Goal: Information Seeking & Learning: Compare options

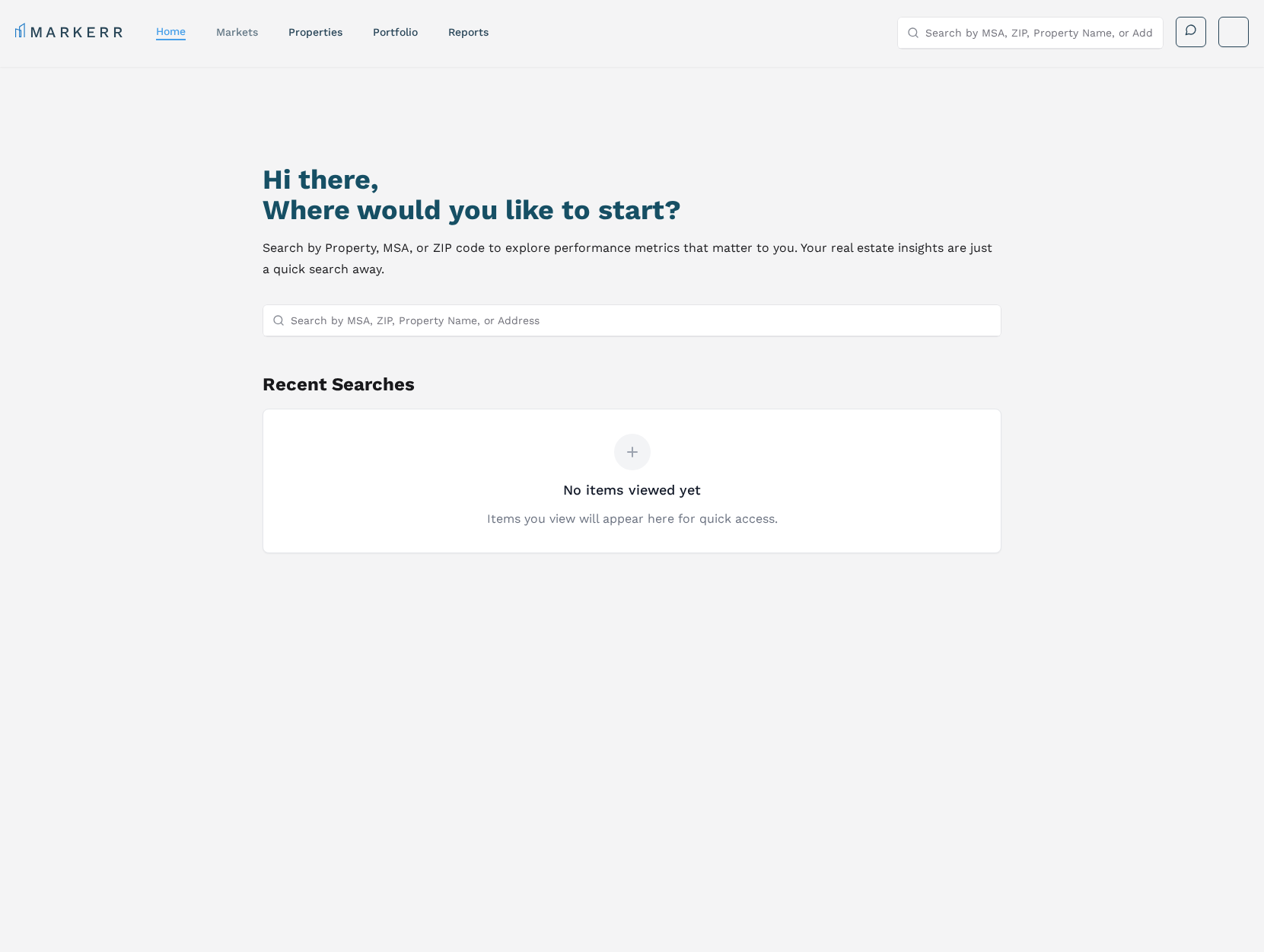
click at [235, 37] on link "markets" at bounding box center [236, 32] width 42 height 12
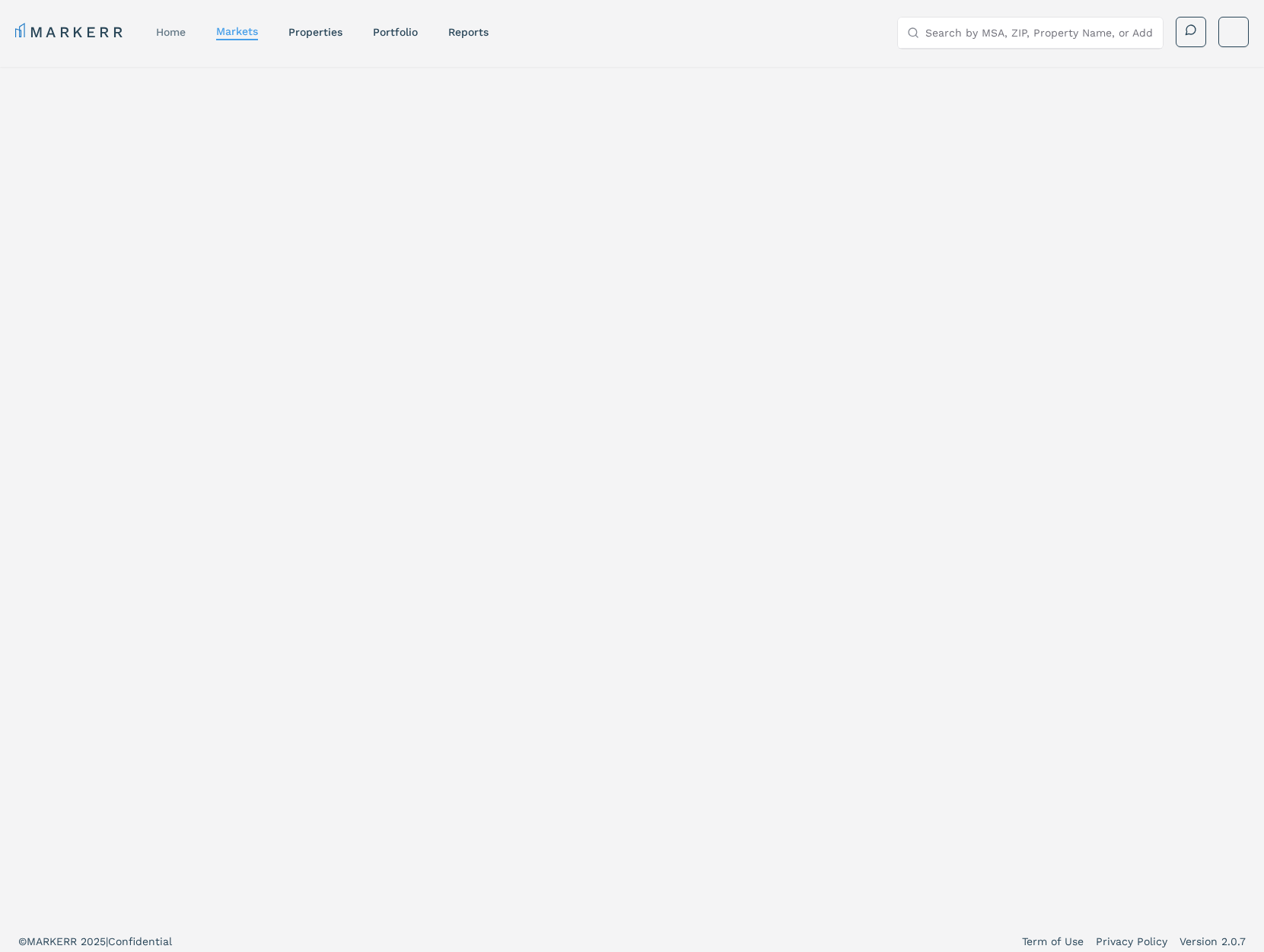
click at [185, 32] on link "home" at bounding box center [171, 32] width 29 height 12
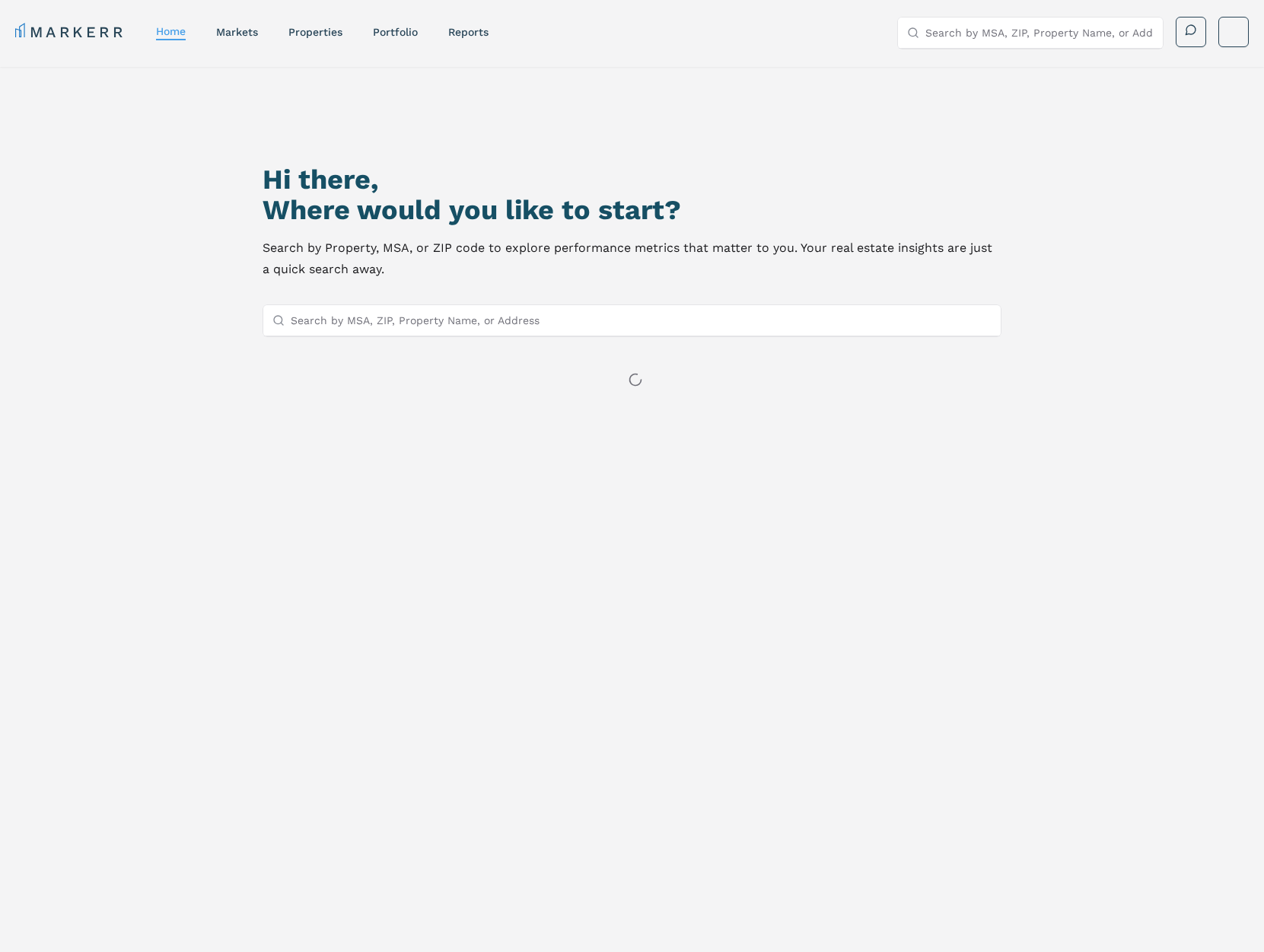
scroll to position [2, 0]
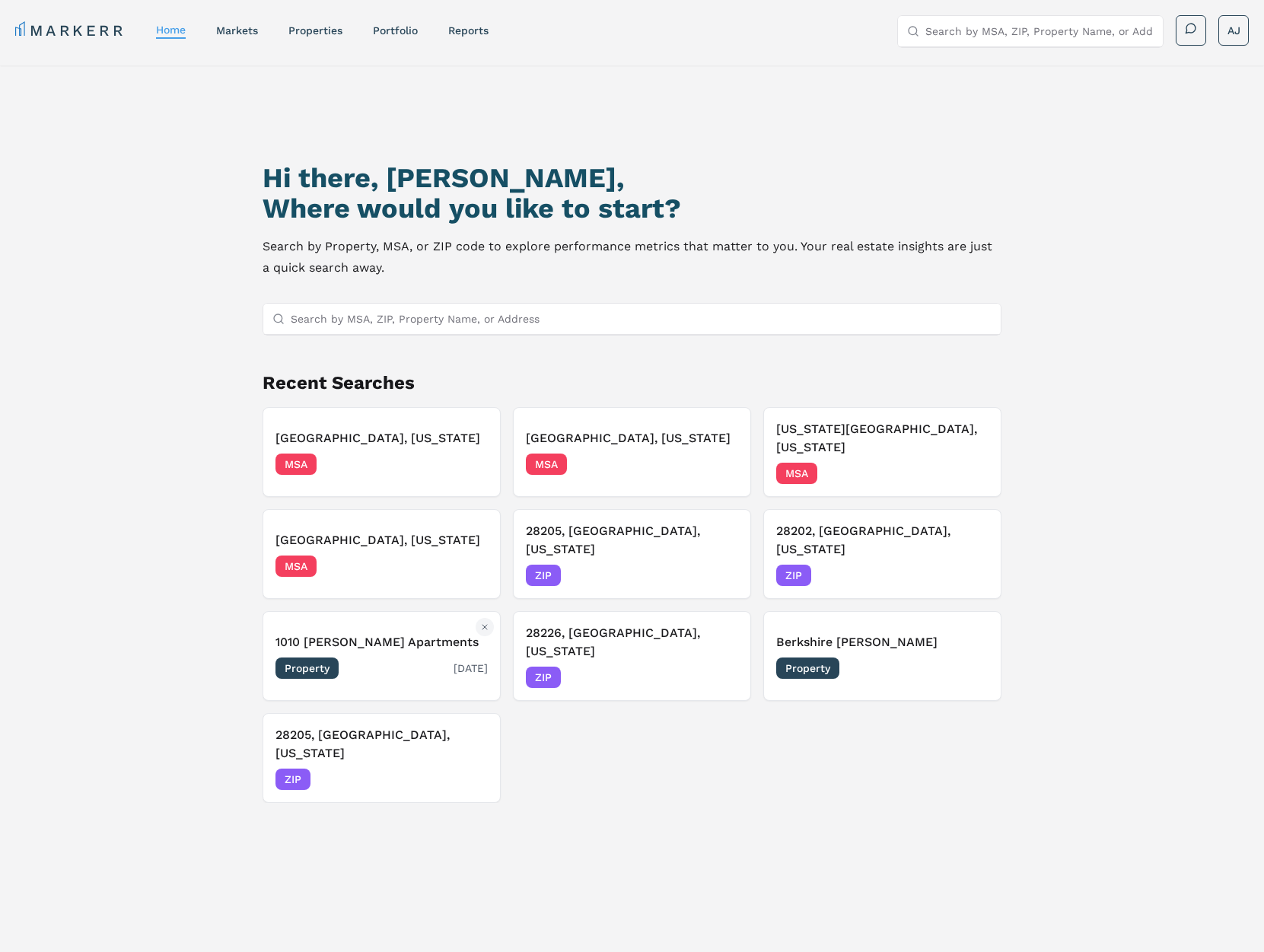
click at [422, 633] on div "1010 Dilworth Apartments Property 07/15/2025" at bounding box center [381, 655] width 212 height 45
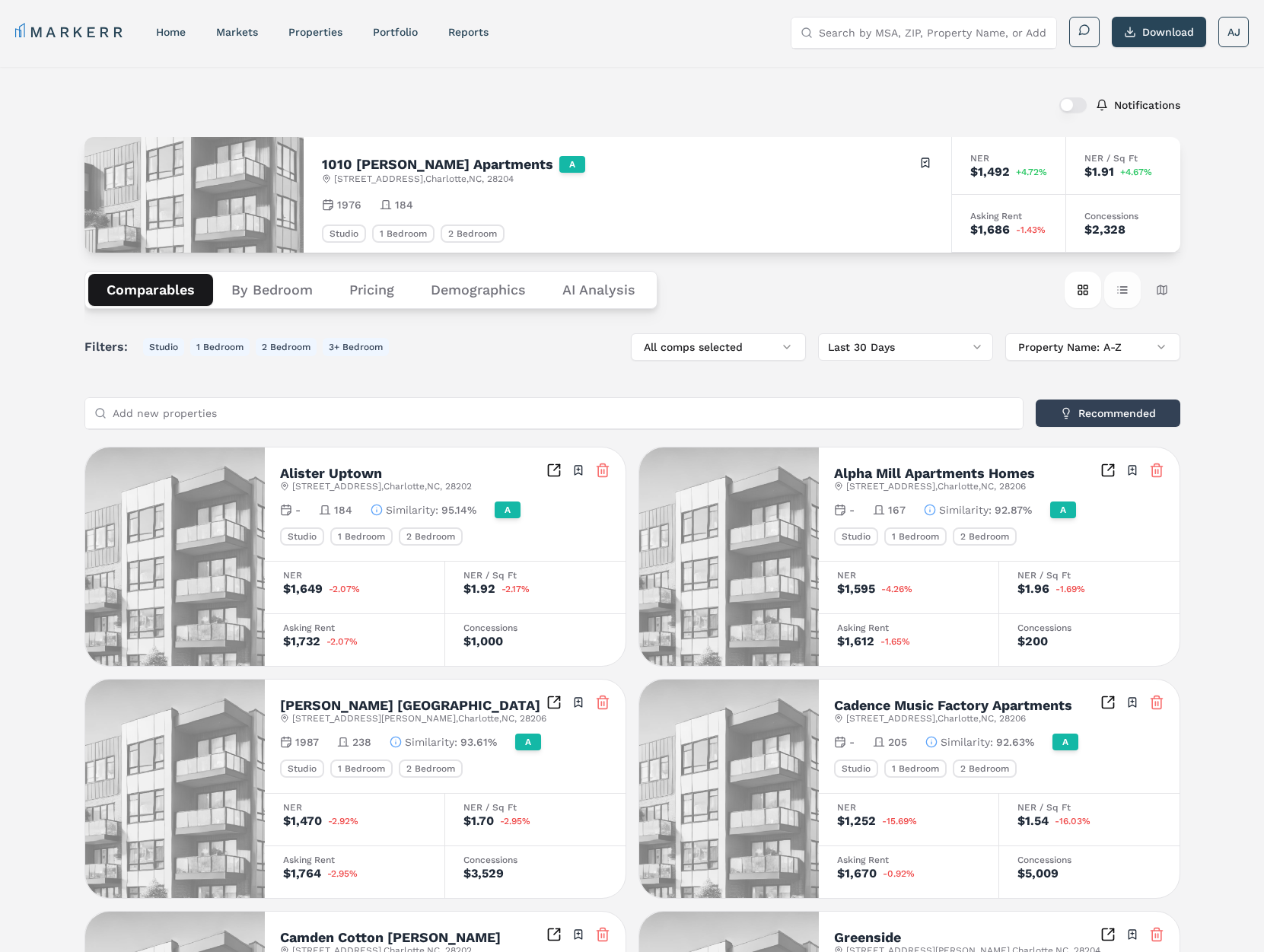
click at [1111, 291] on button "Table view" at bounding box center [1122, 290] width 36 height 36
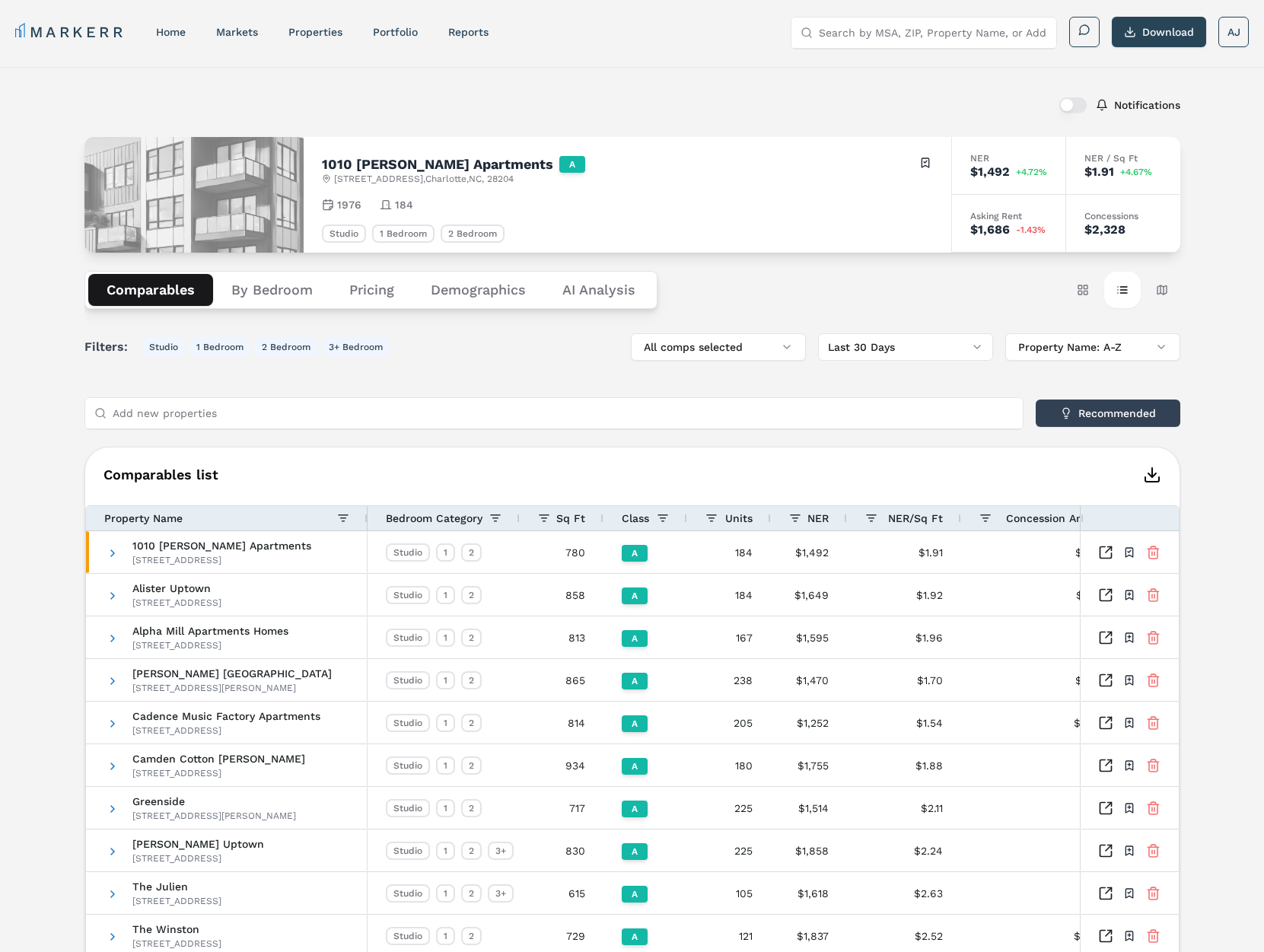
drag, startPoint x: 1088, startPoint y: 290, endPoint x: 1149, endPoint y: 203, distance: 106.3
click at [1088, 290] on button "Card view" at bounding box center [1082, 290] width 36 height 36
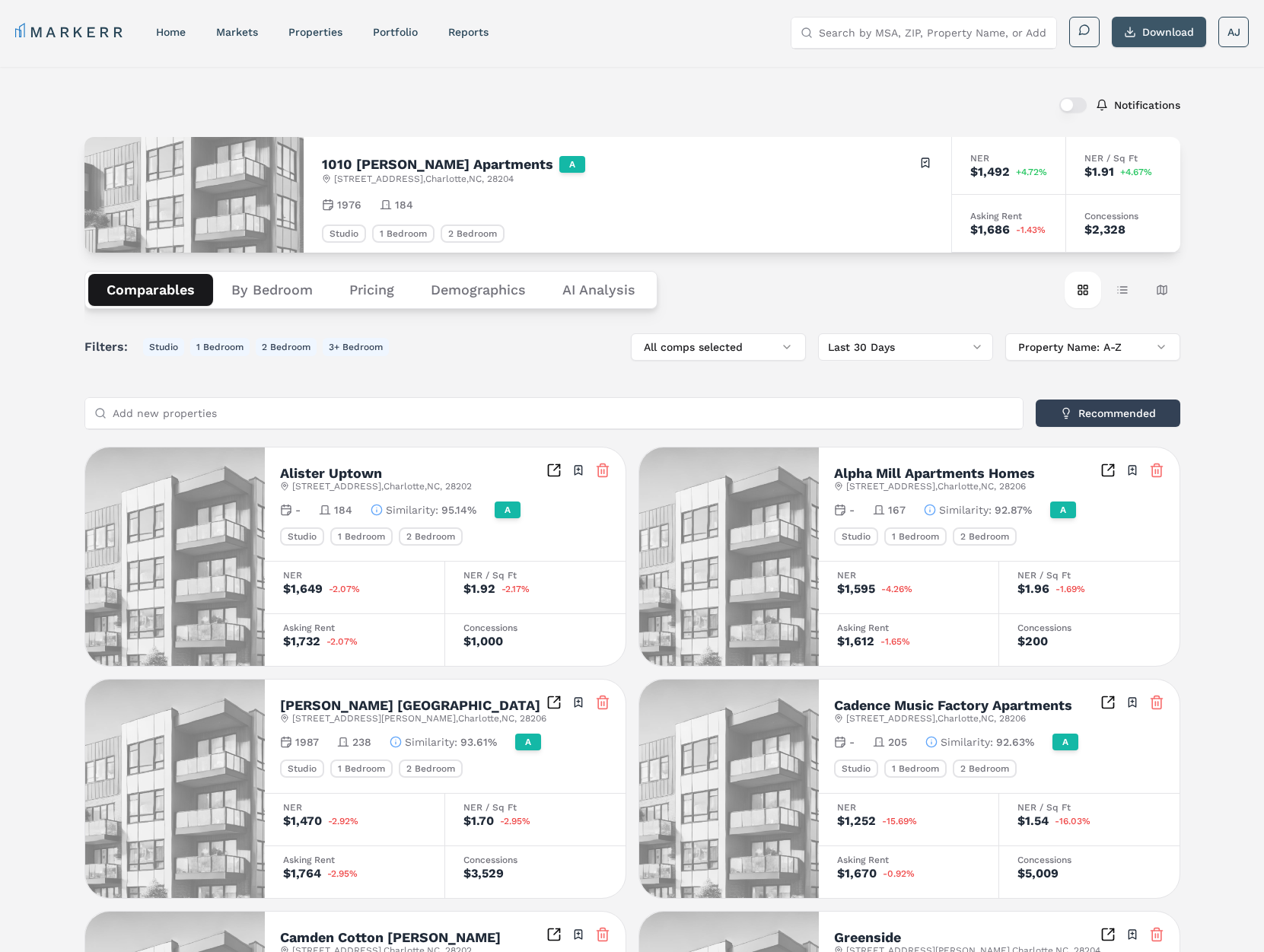
click at [1137, 36] on button "Download" at bounding box center [1158, 32] width 94 height 30
click at [397, 31] on link "Portfolio" at bounding box center [395, 32] width 45 height 12
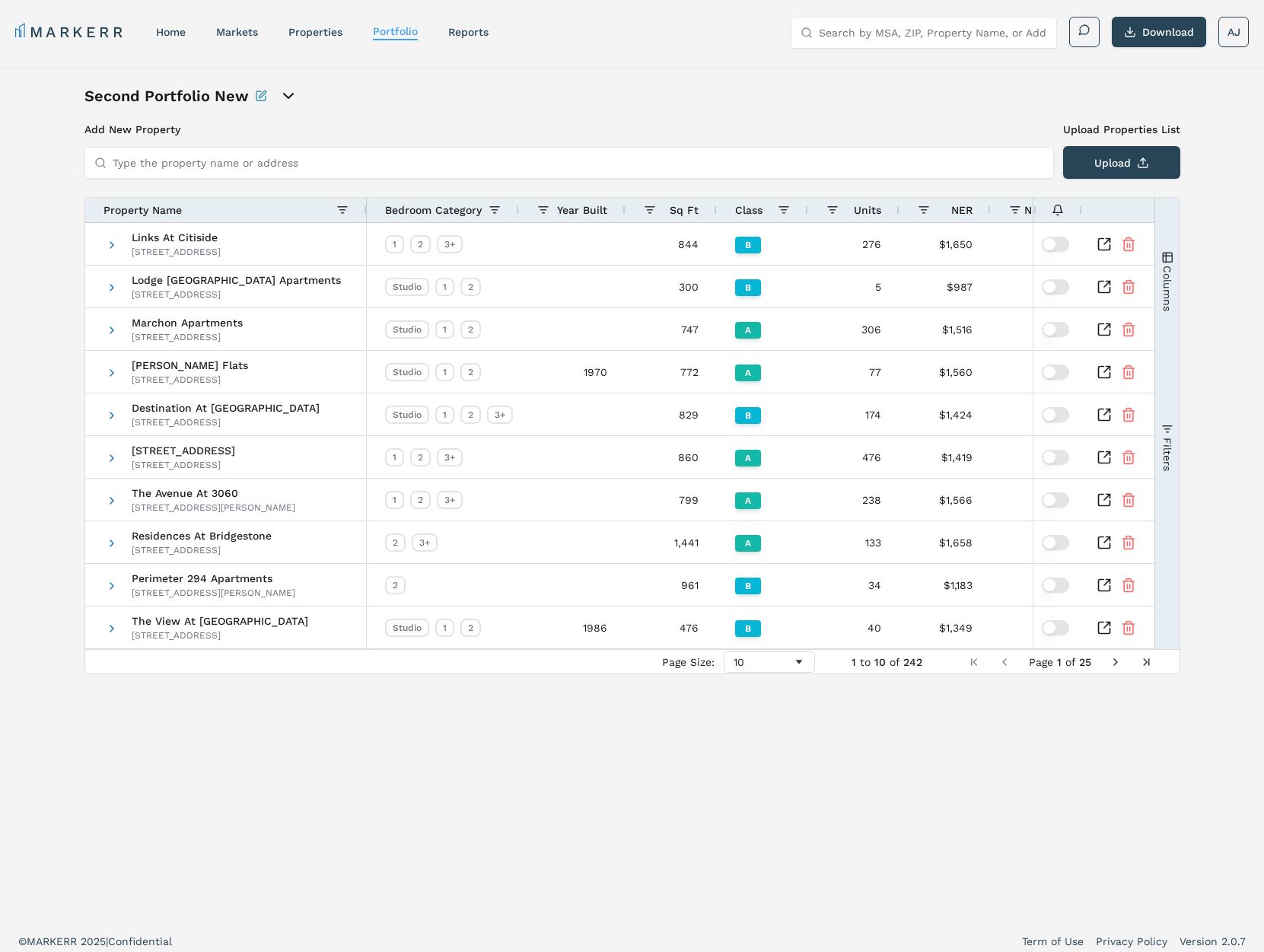
click at [1170, 289] on span "Columns" at bounding box center [1166, 287] width 12 height 45
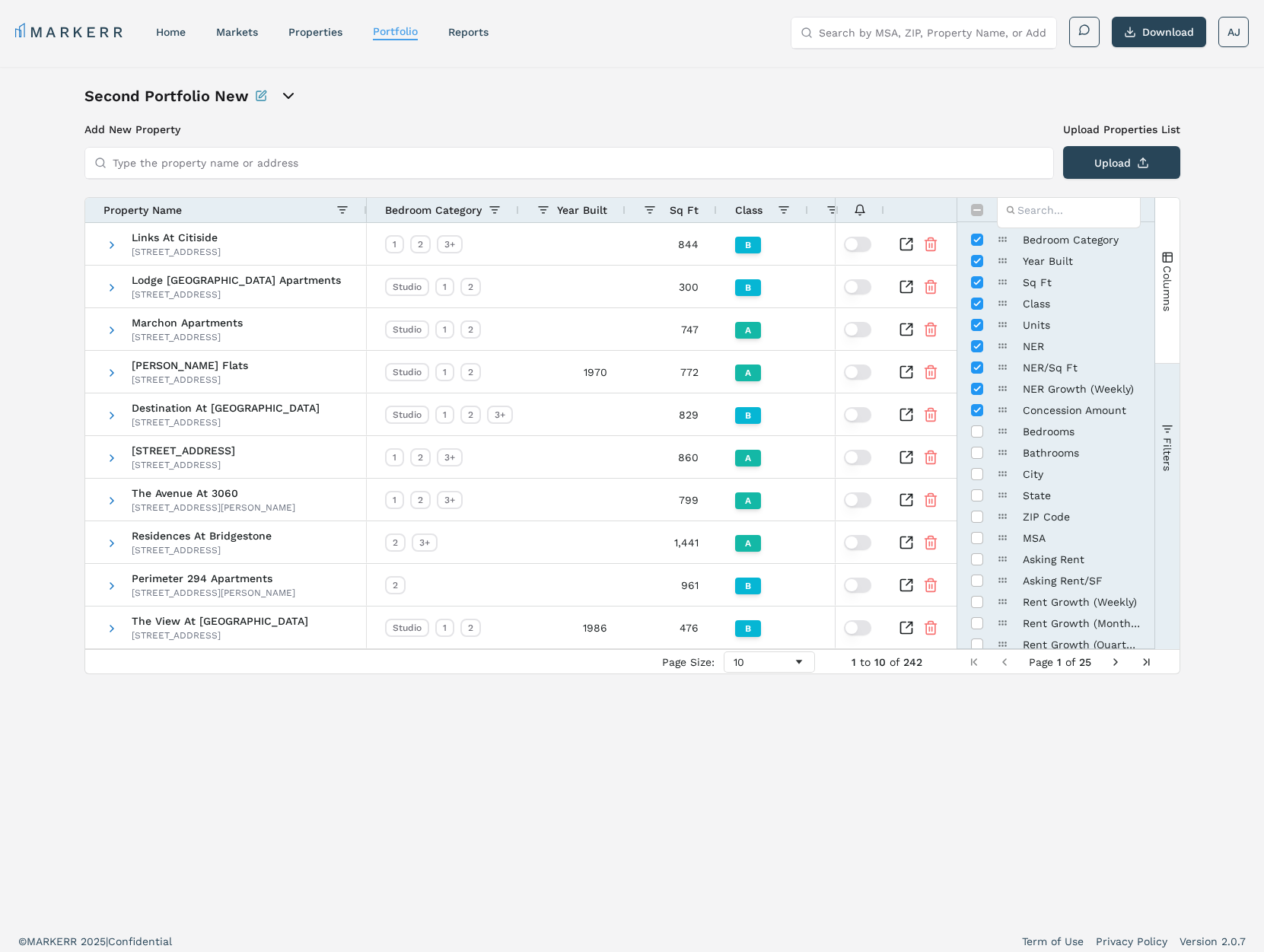
click at [1159, 263] on button "Columns" at bounding box center [1166, 281] width 24 height 164
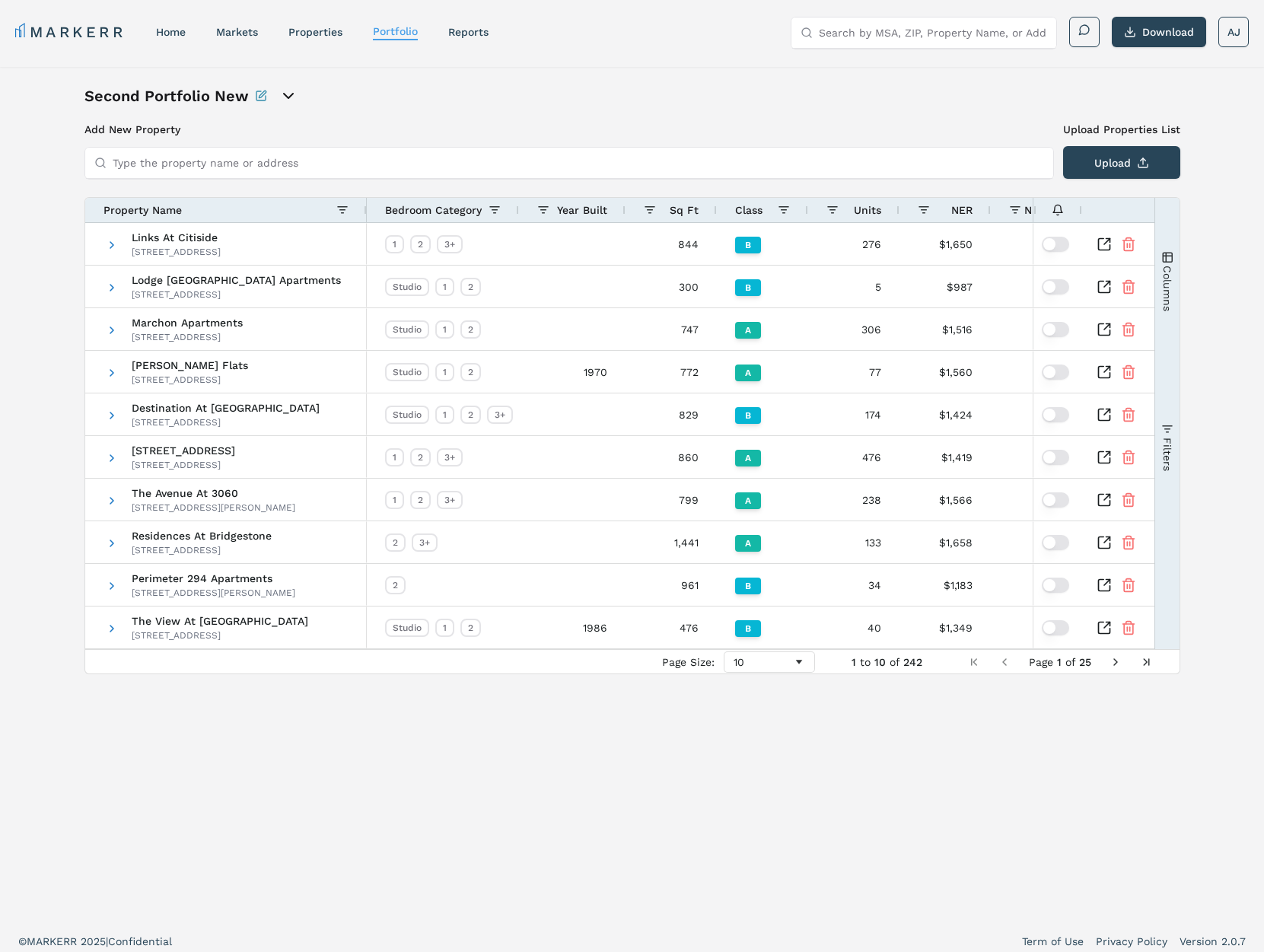
click at [1170, 424] on span "button" at bounding box center [1167, 429] width 12 height 12
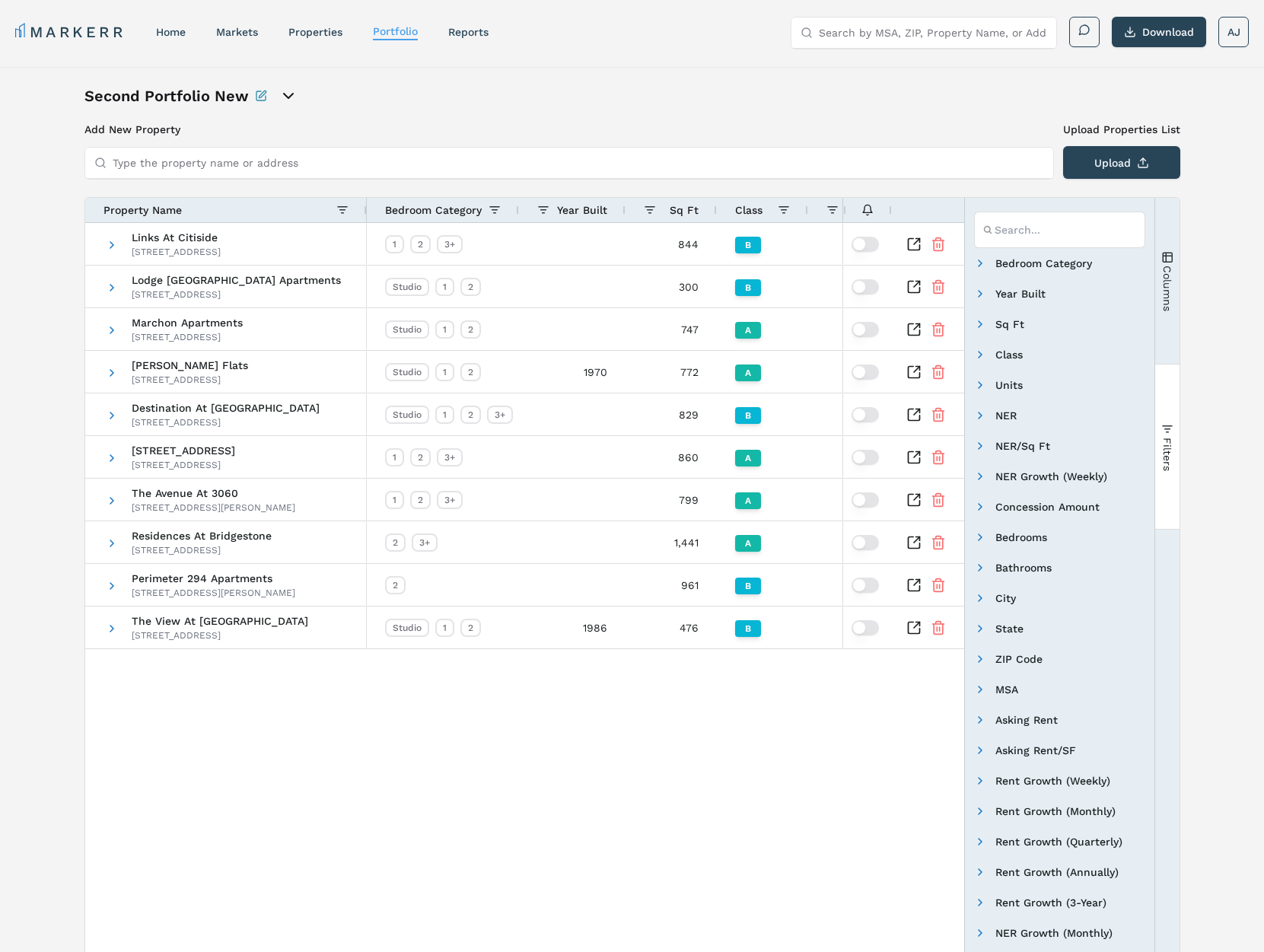
click at [1170, 423] on span "button" at bounding box center [1167, 429] width 12 height 12
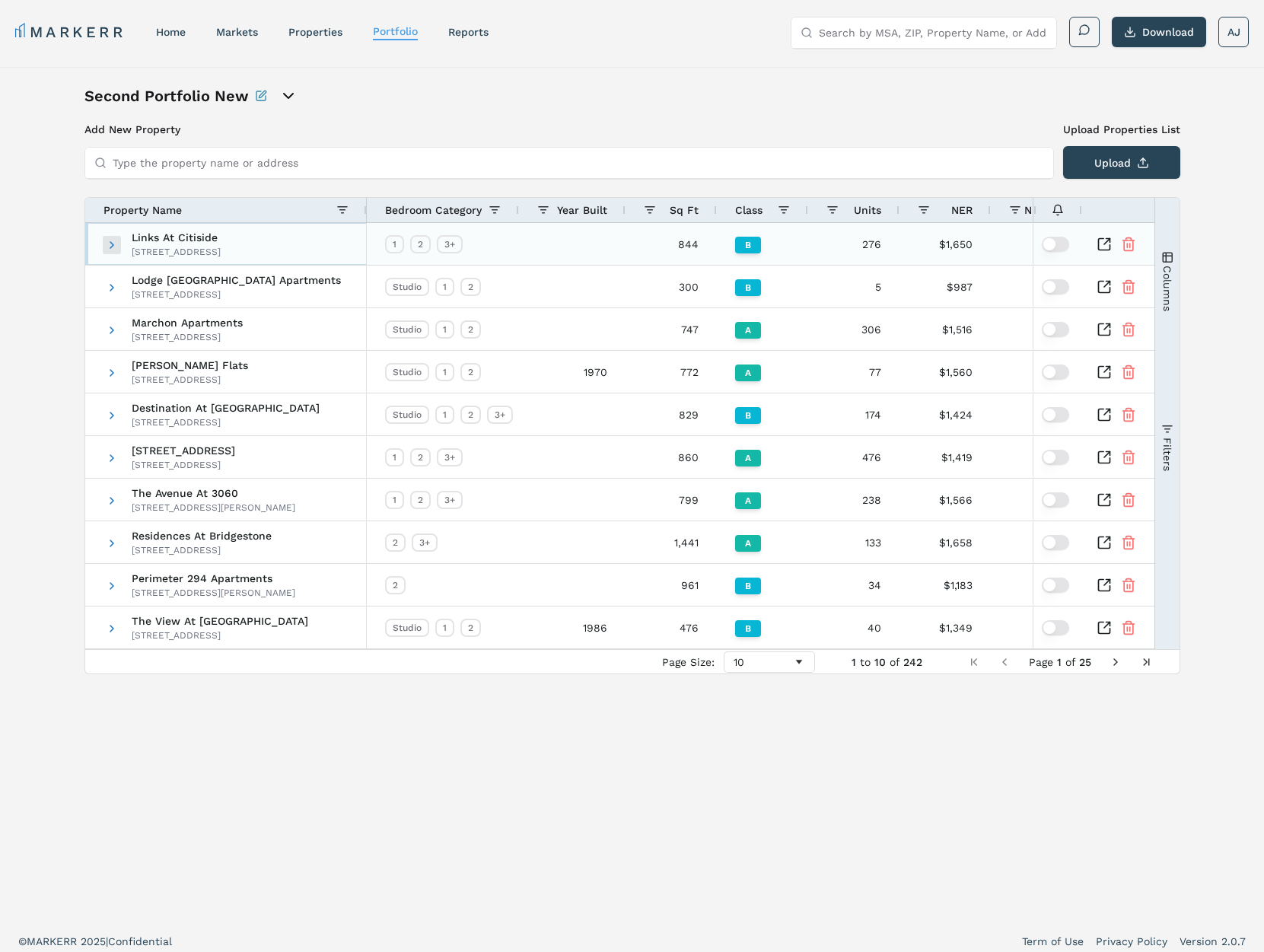
click at [114, 244] on span at bounding box center [112, 245] width 12 height 12
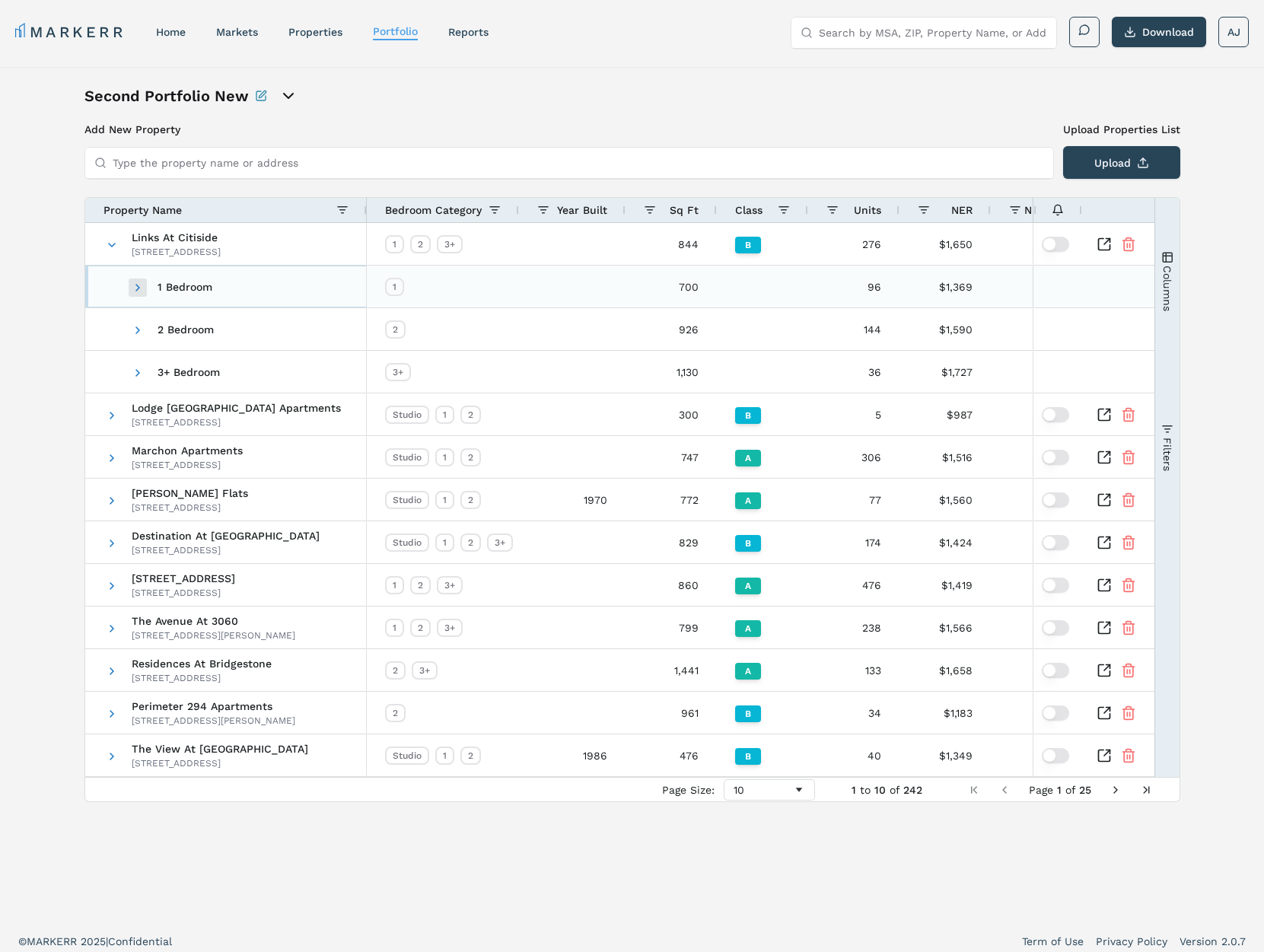
click at [139, 289] on span at bounding box center [138, 288] width 12 height 12
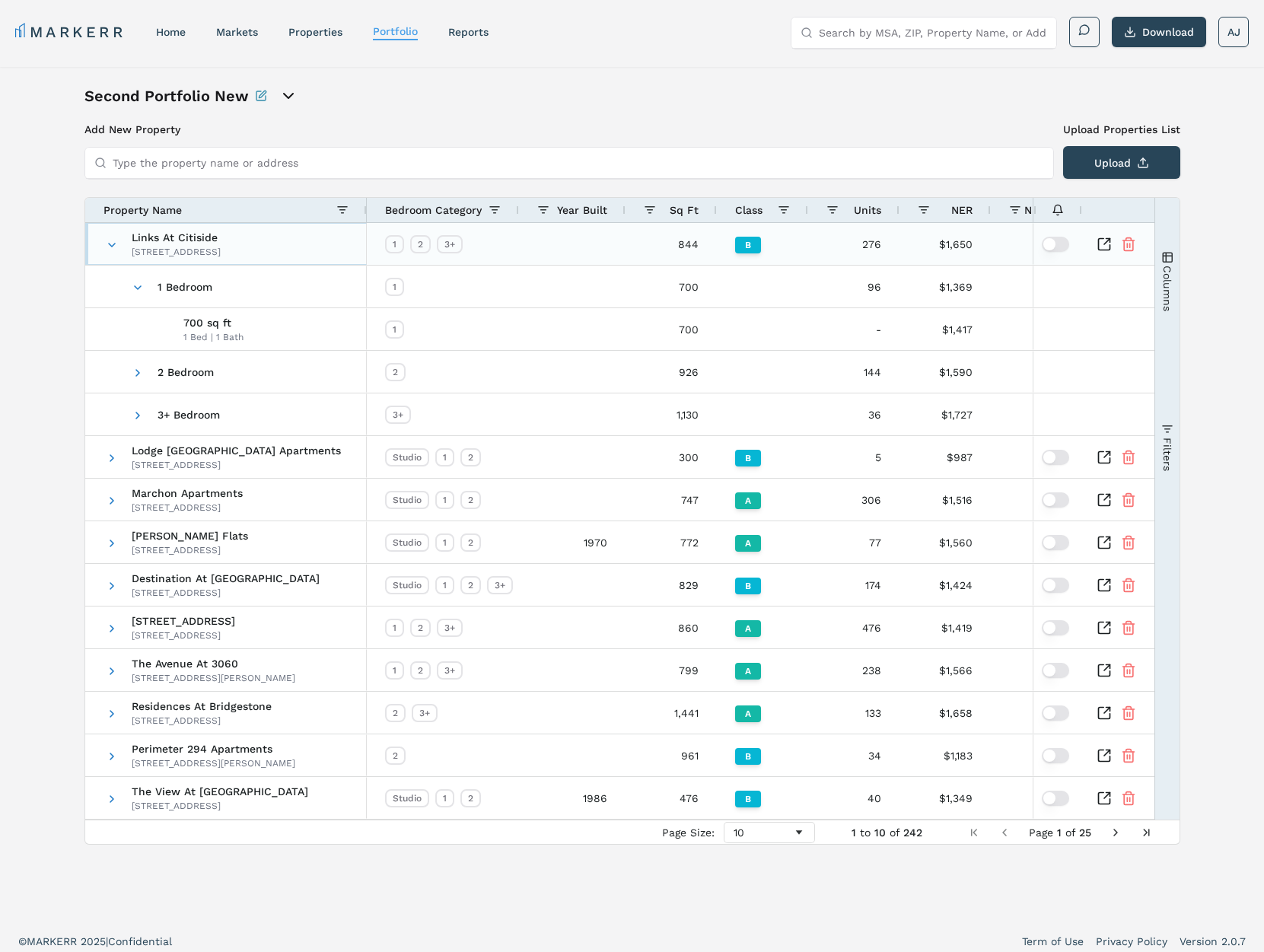
drag, startPoint x: 108, startPoint y: 242, endPoint x: 184, endPoint y: 229, distance: 77.1
click at [108, 243] on span at bounding box center [112, 245] width 12 height 12
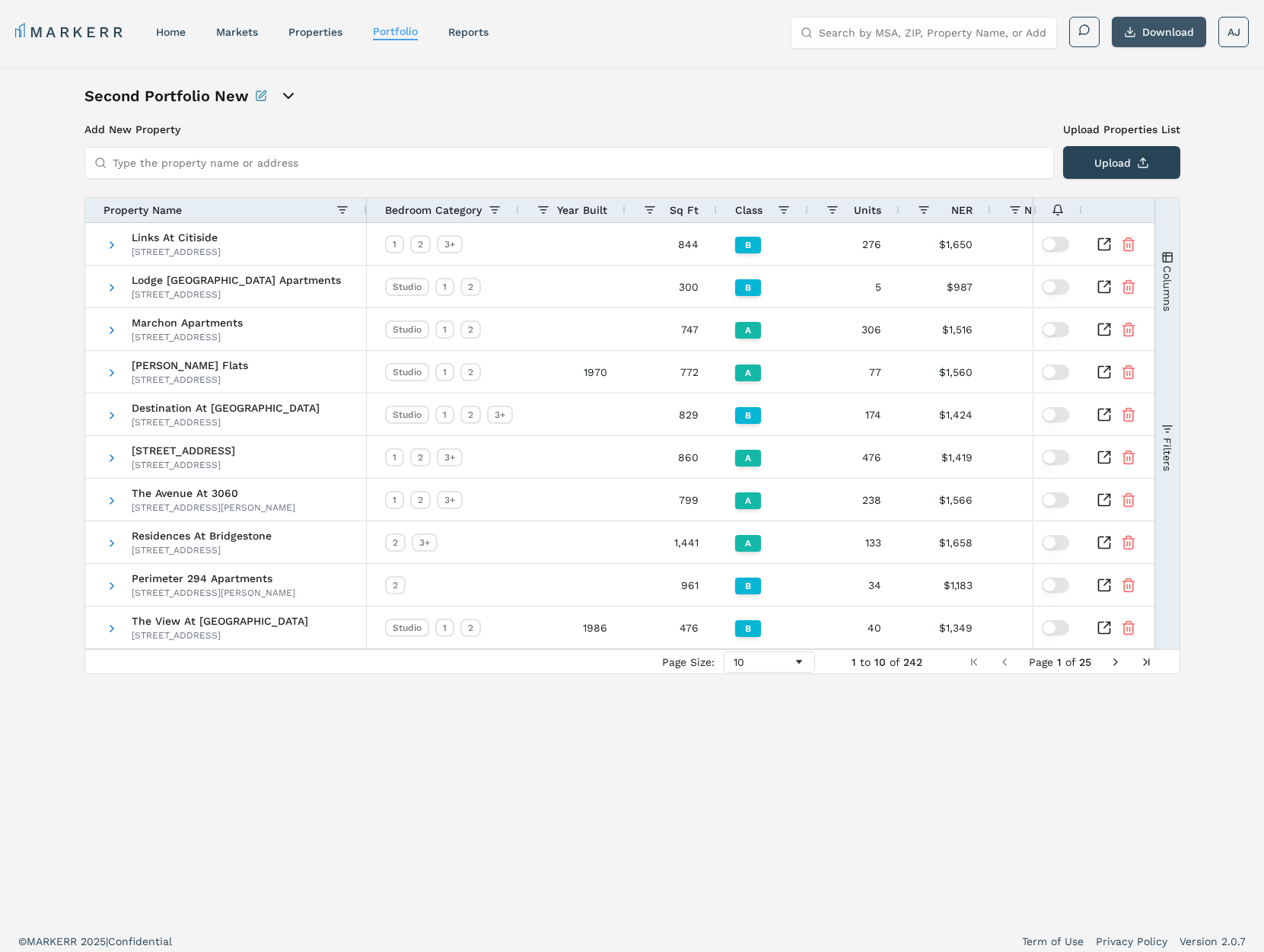
click at [1154, 32] on button "Download" at bounding box center [1158, 32] width 94 height 30
click at [114, 247] on span at bounding box center [112, 245] width 12 height 12
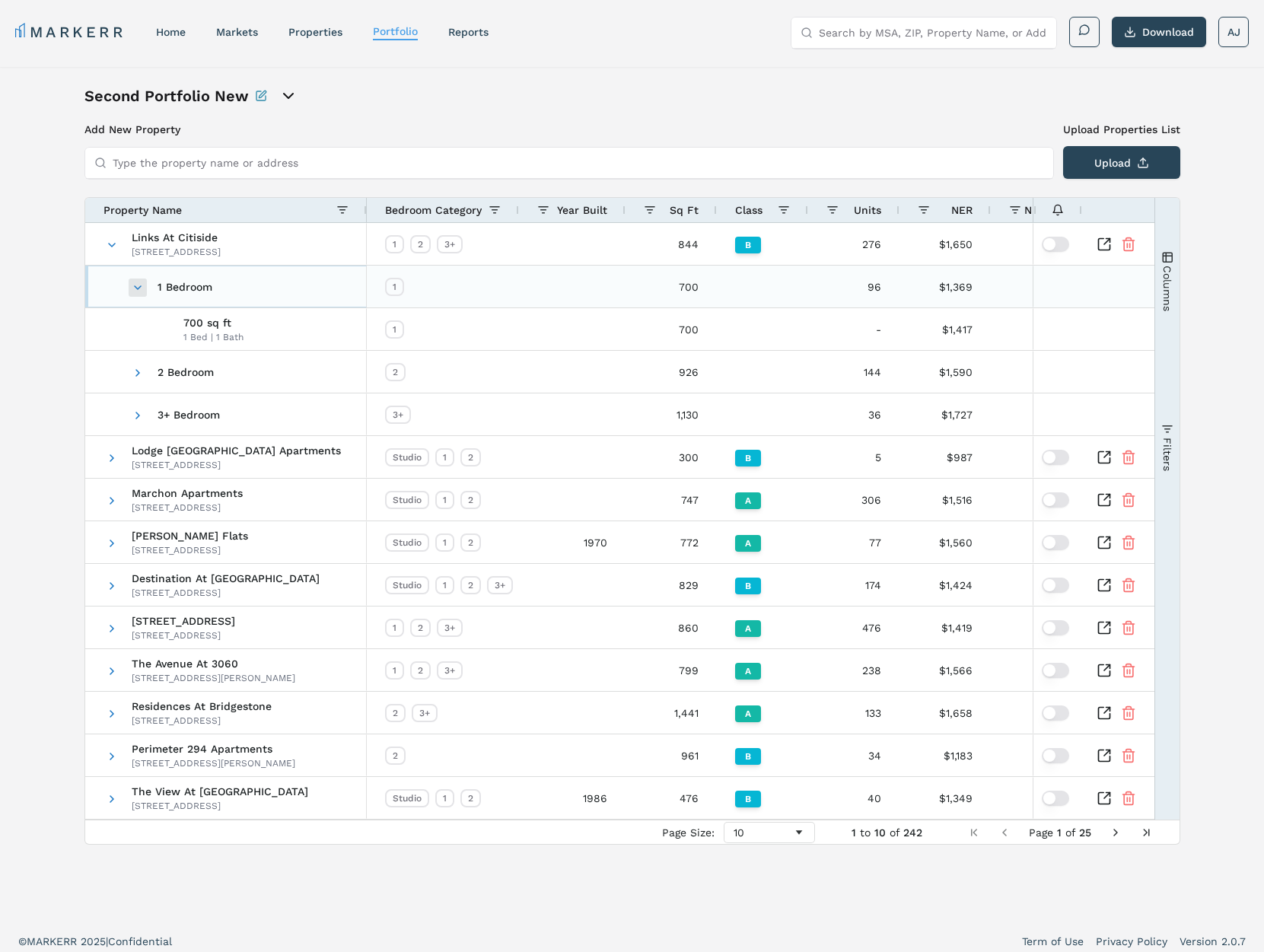
click at [141, 287] on span at bounding box center [138, 288] width 12 height 12
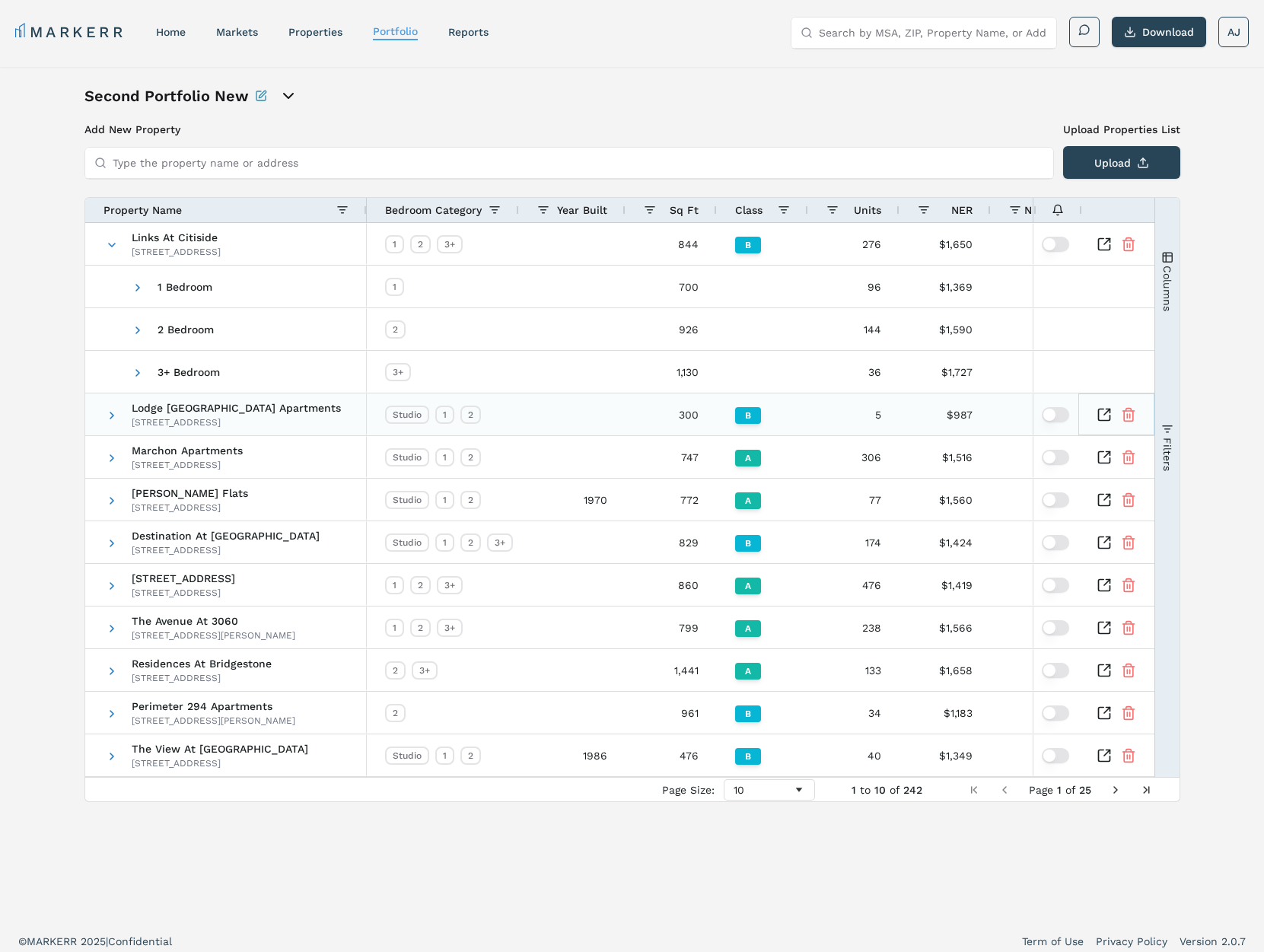
click at [1101, 414] on icon "Inspect Comparable" at bounding box center [1103, 414] width 15 height 15
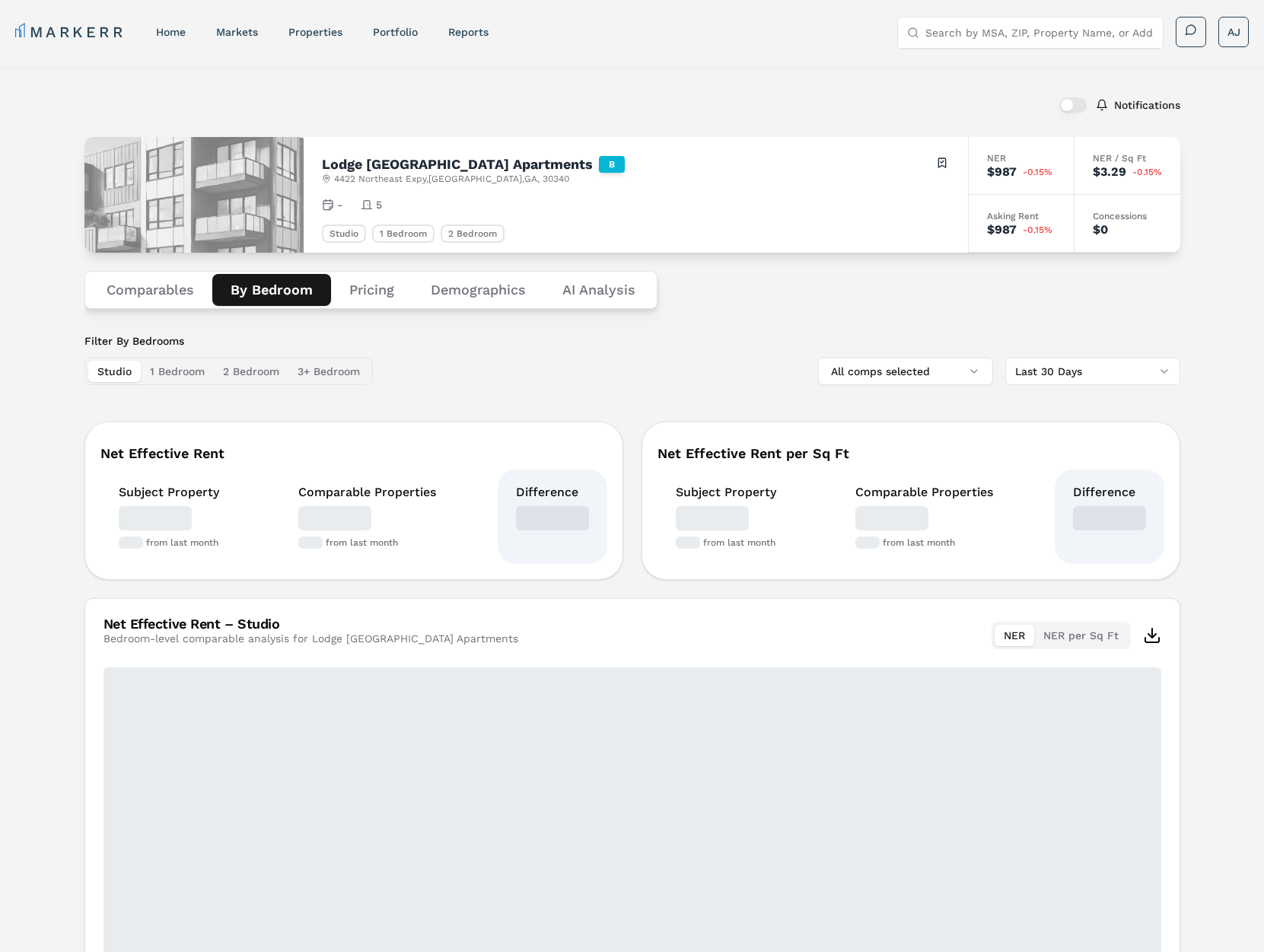
click at [269, 290] on button "By Bedroom" at bounding box center [272, 290] width 119 height 32
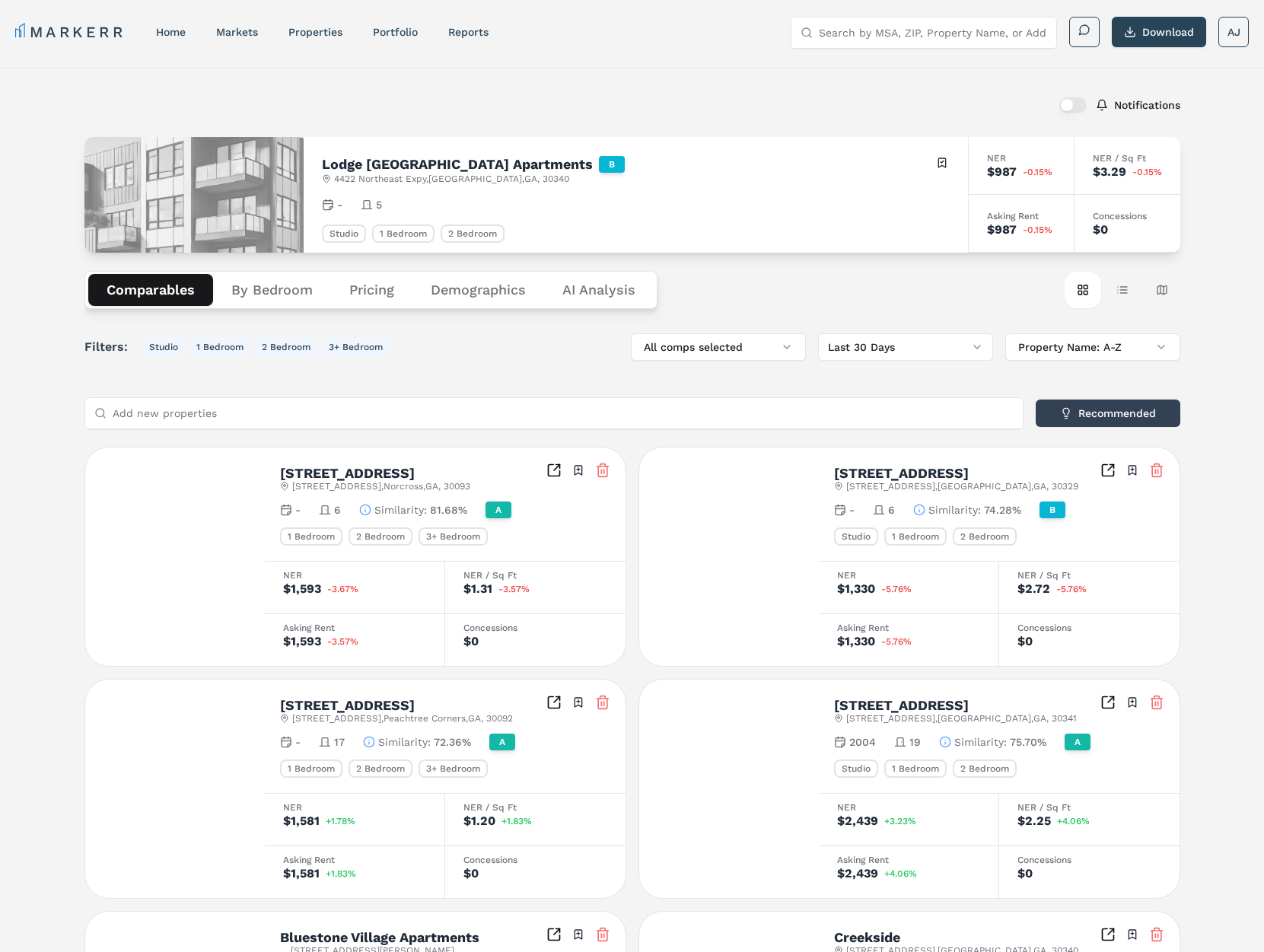
click at [151, 288] on button "Comparables" at bounding box center [150, 290] width 124 height 32
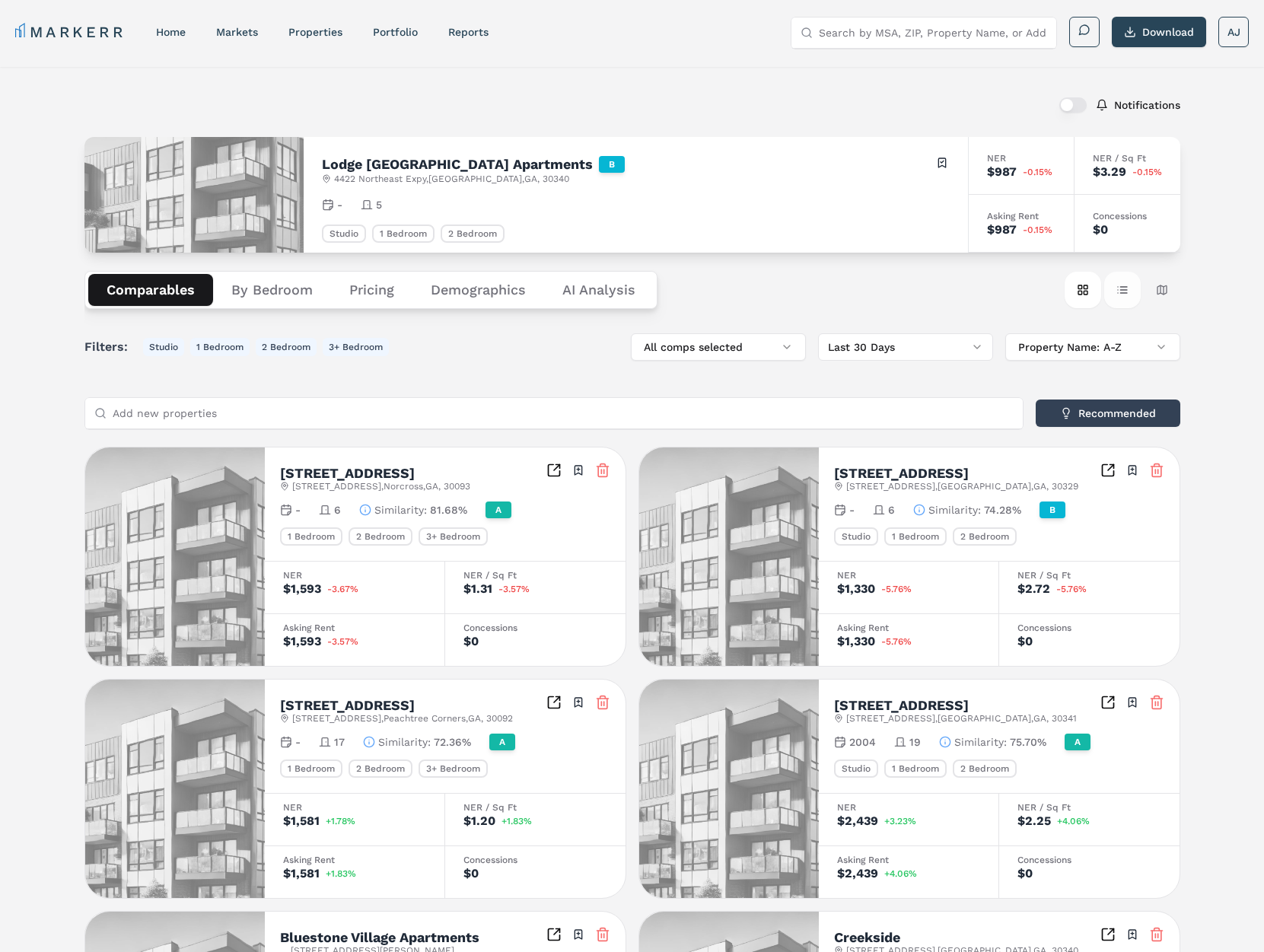
click at [1122, 294] on button "Table view" at bounding box center [1122, 290] width 36 height 36
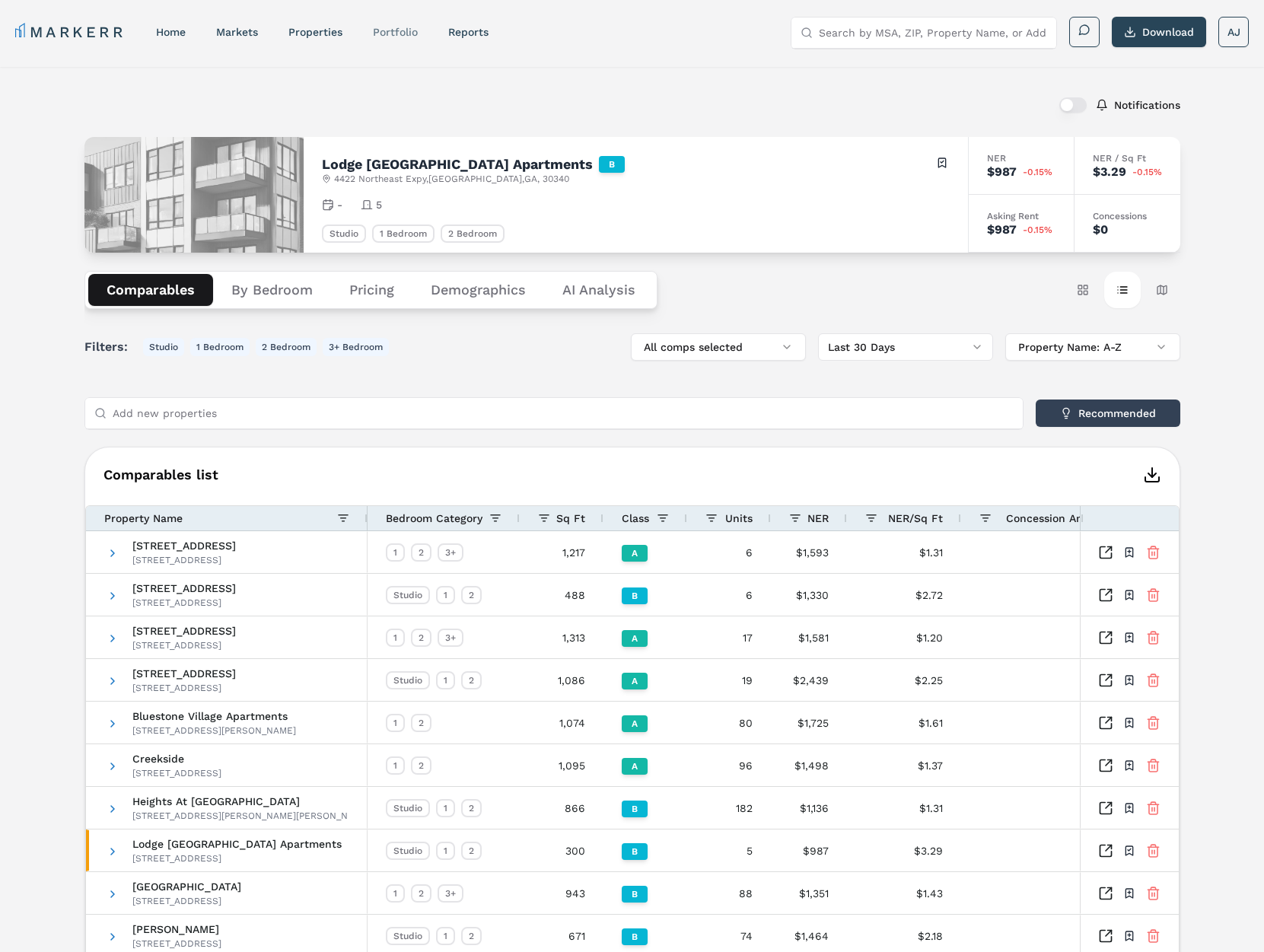
click at [395, 31] on link "Portfolio" at bounding box center [395, 32] width 45 height 12
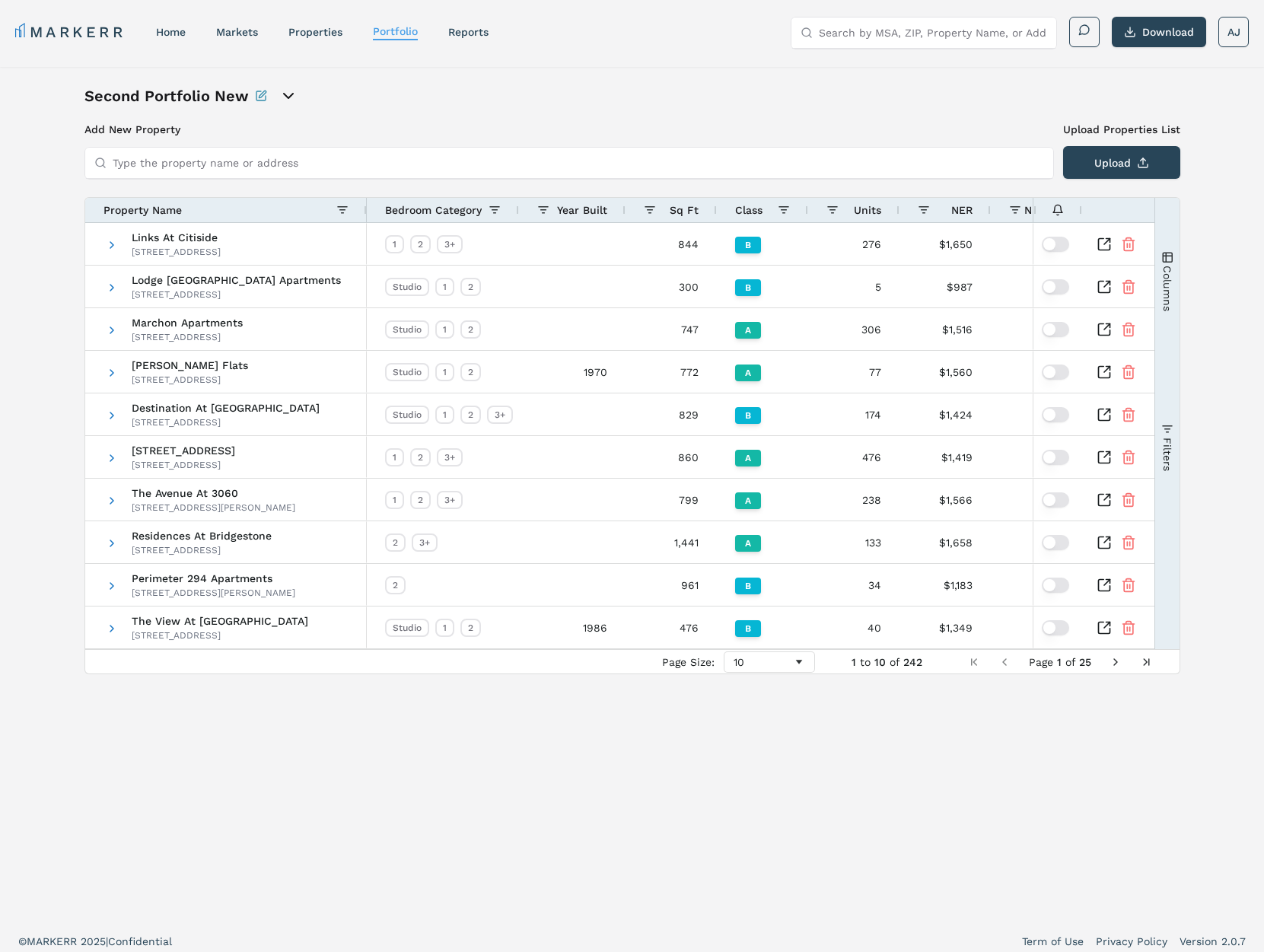
drag, startPoint x: 1163, startPoint y: 290, endPoint x: 1165, endPoint y: 305, distance: 15.1
click at [1165, 293] on span "Columns" at bounding box center [1166, 287] width 12 height 45
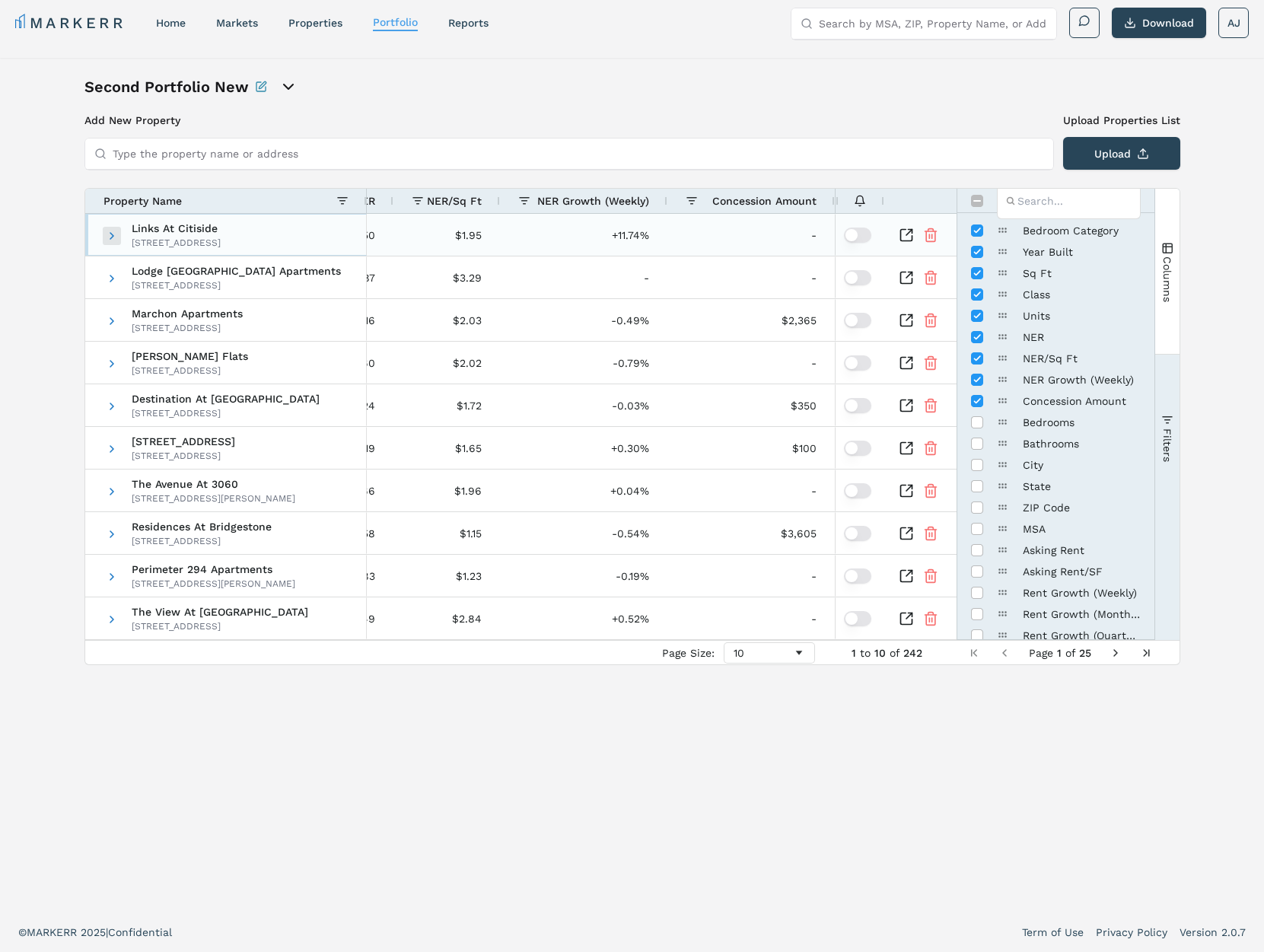
click at [112, 234] on span at bounding box center [112, 236] width 12 height 12
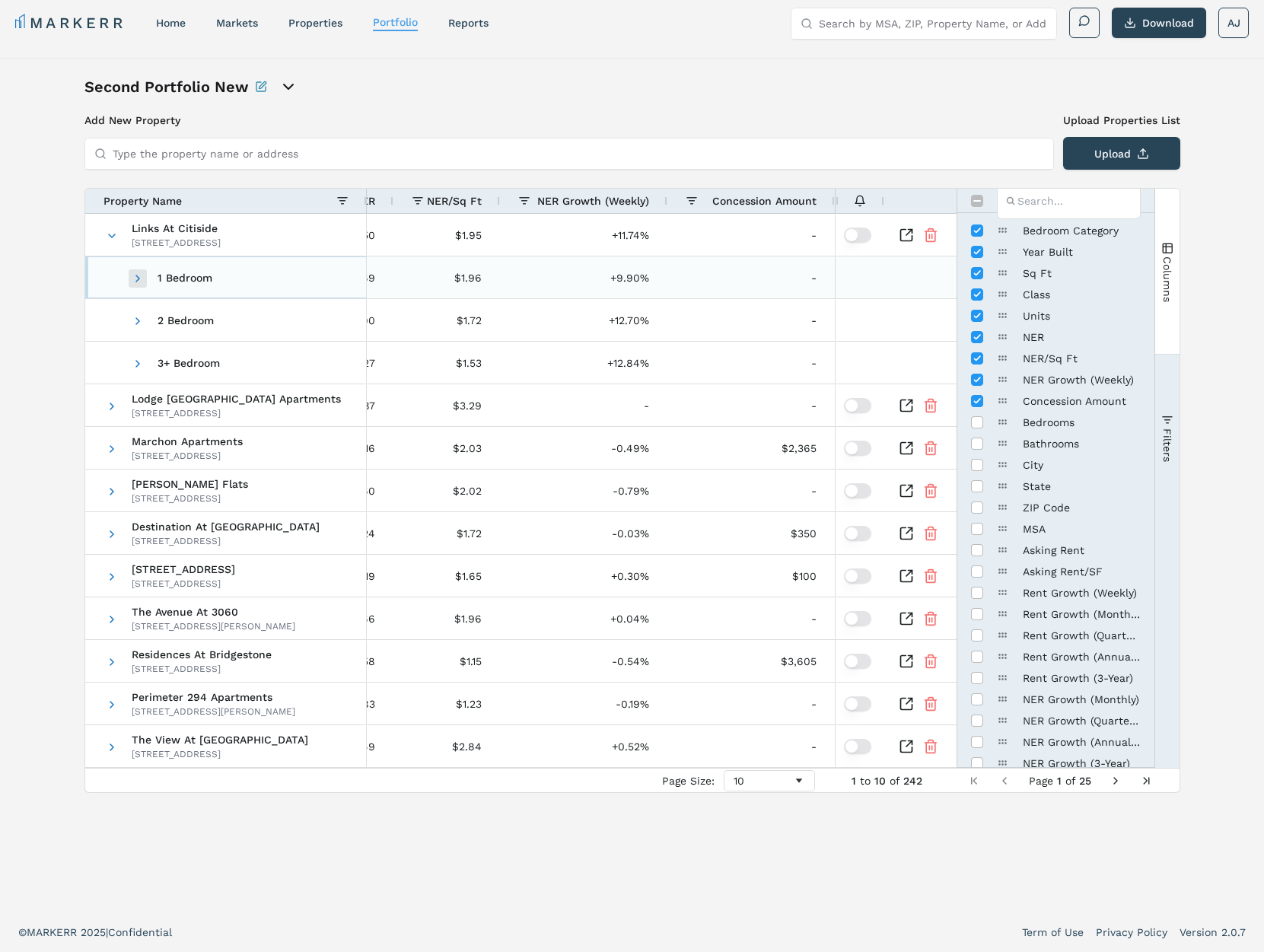
click at [136, 275] on span at bounding box center [138, 279] width 12 height 12
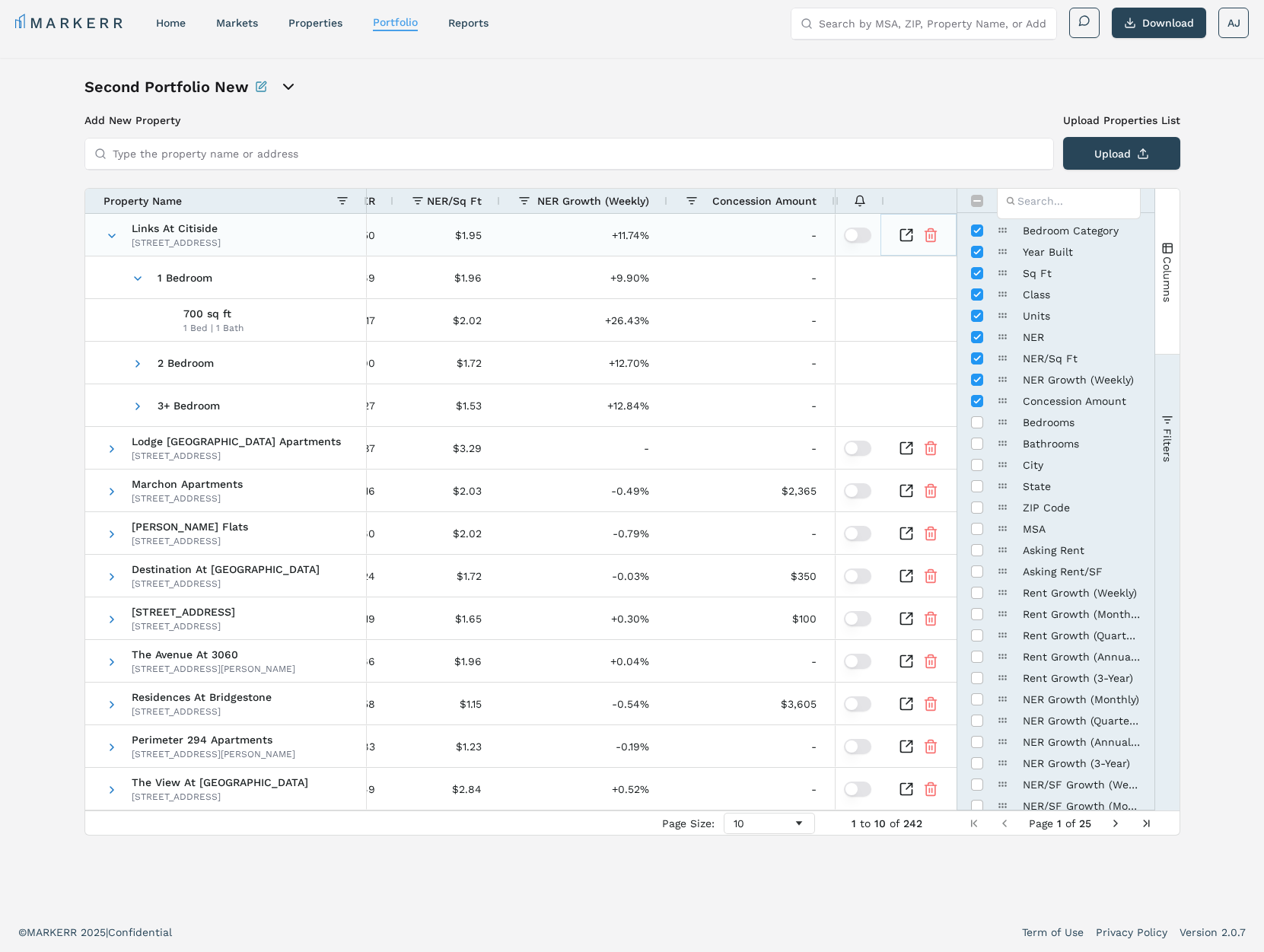
click at [904, 236] on icon "Inspect Comparable" at bounding box center [906, 234] width 15 height 15
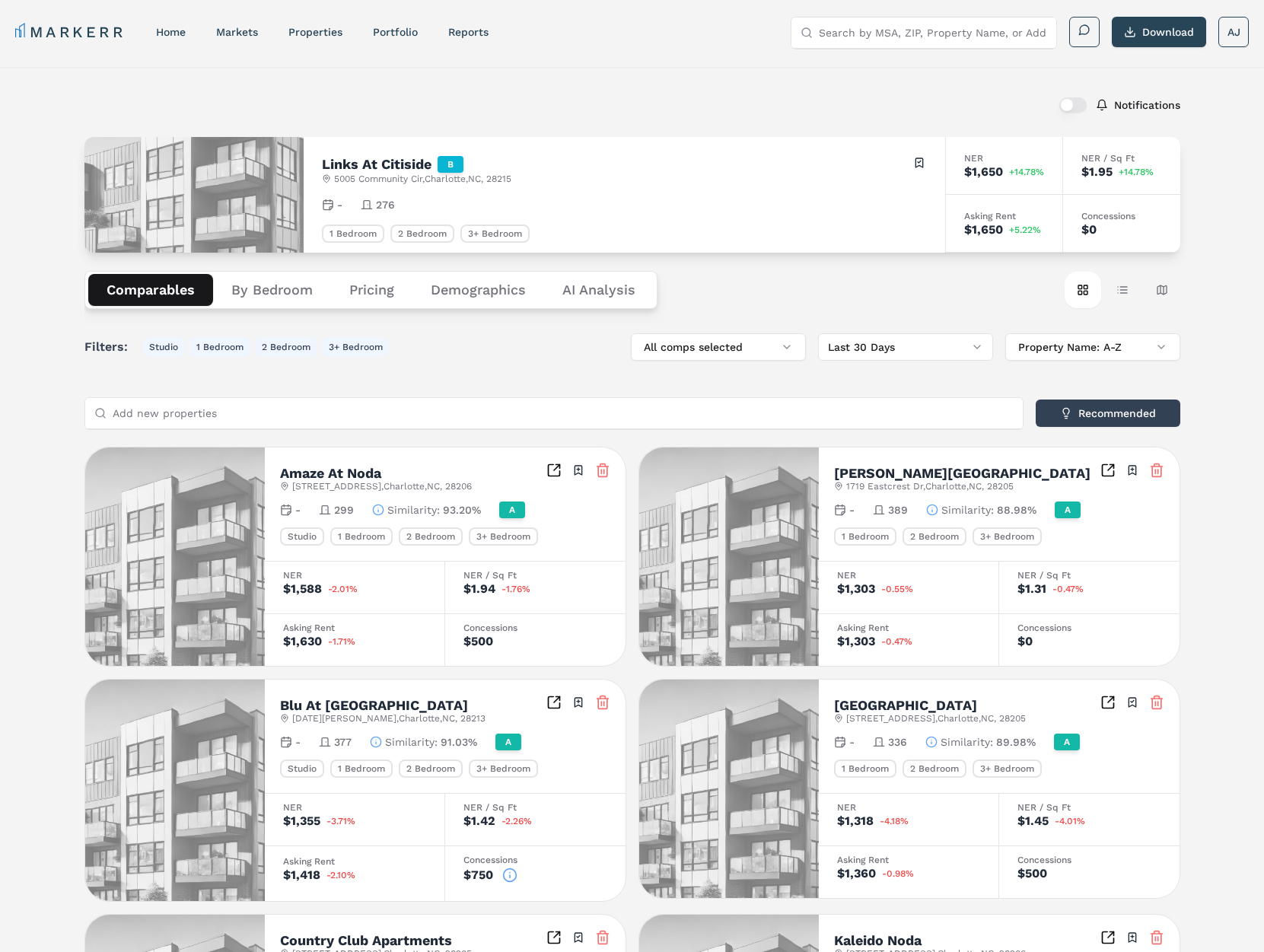
scroll to position [4, 0]
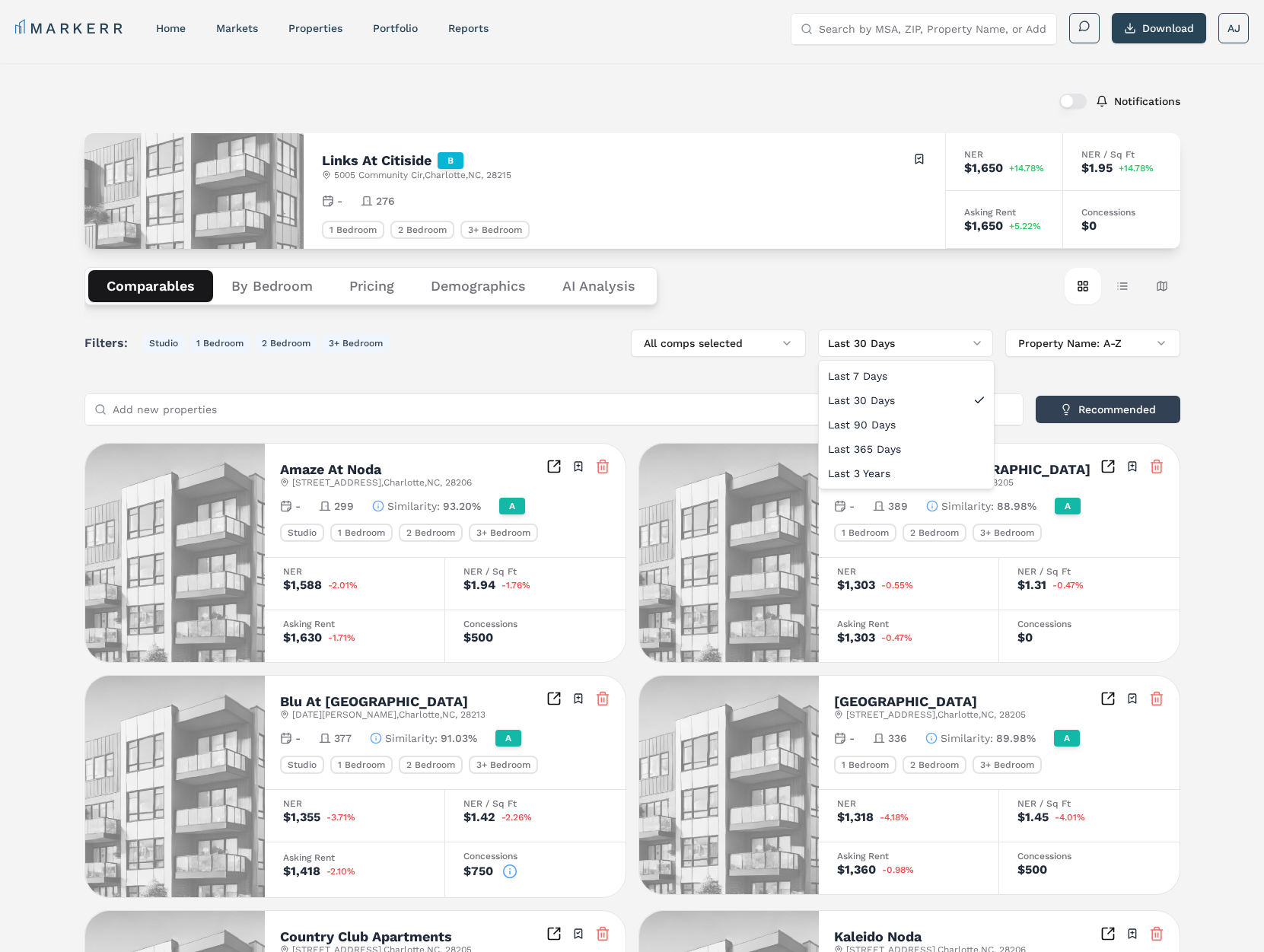
click at [853, 350] on html "MARKERR home markets properties Portfolio reports Search by MSA, ZIP, Property …" at bounding box center [632, 837] width 1264 height 1683
click at [633, 376] on html "MARKERR home markets properties Portfolio reports Search by MSA, ZIP, Property …" at bounding box center [632, 837] width 1264 height 1683
click at [1123, 287] on button "Table view" at bounding box center [1122, 286] width 36 height 36
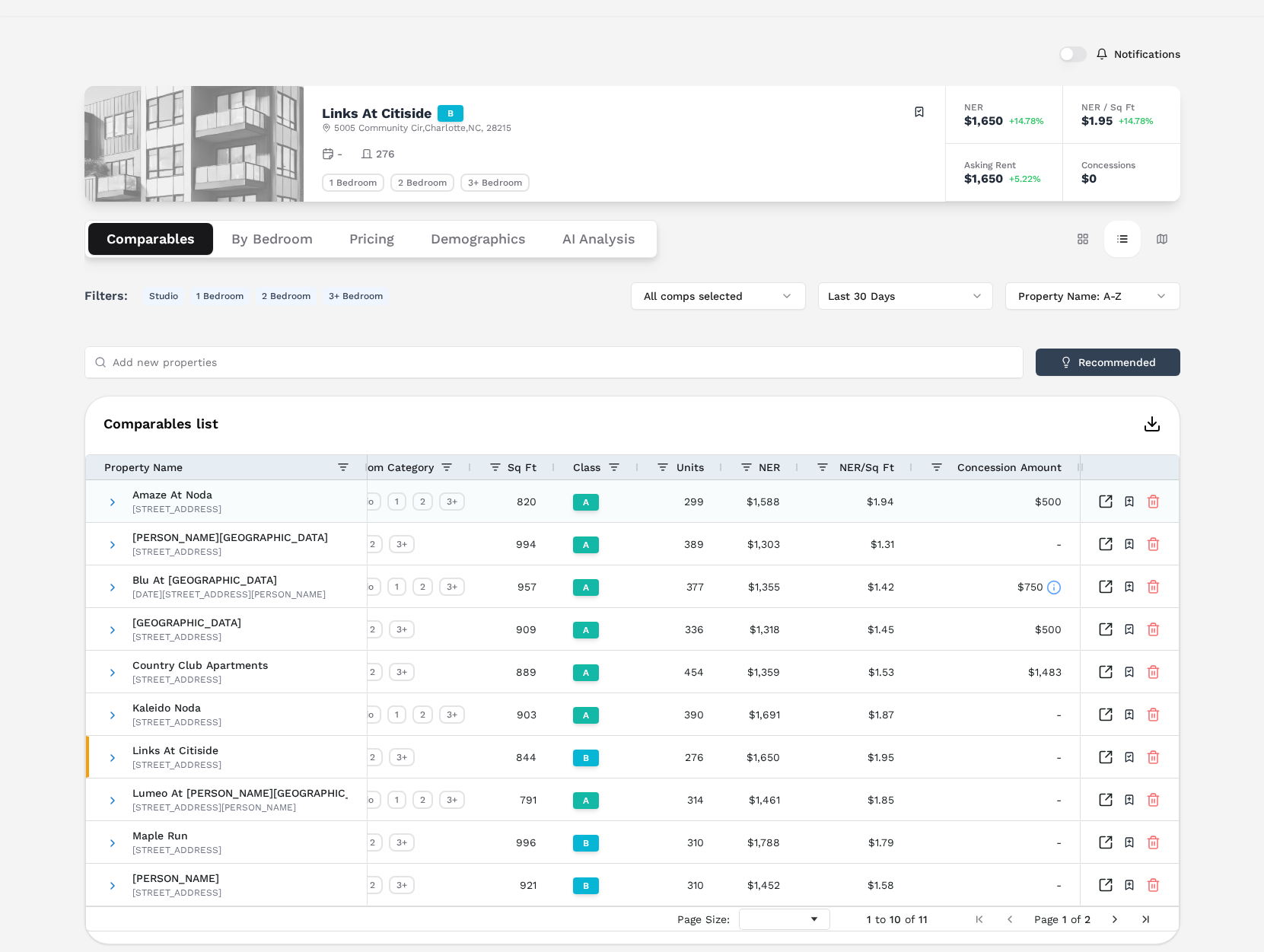
scroll to position [101, 0]
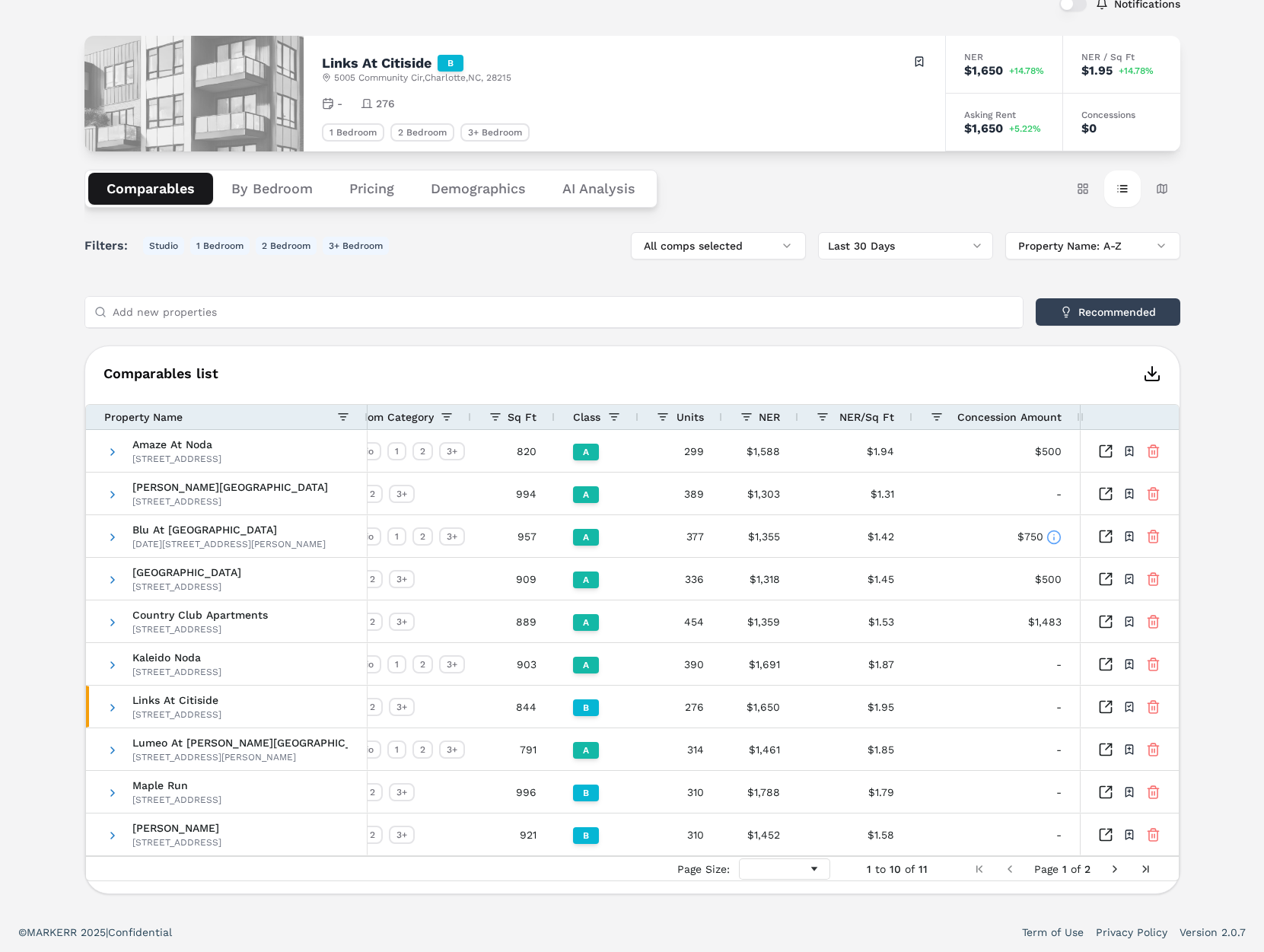
drag, startPoint x: 1160, startPoint y: 186, endPoint x: 1096, endPoint y: 294, distance: 125.5
click at [1160, 186] on button "Map view" at bounding box center [1161, 188] width 36 height 36
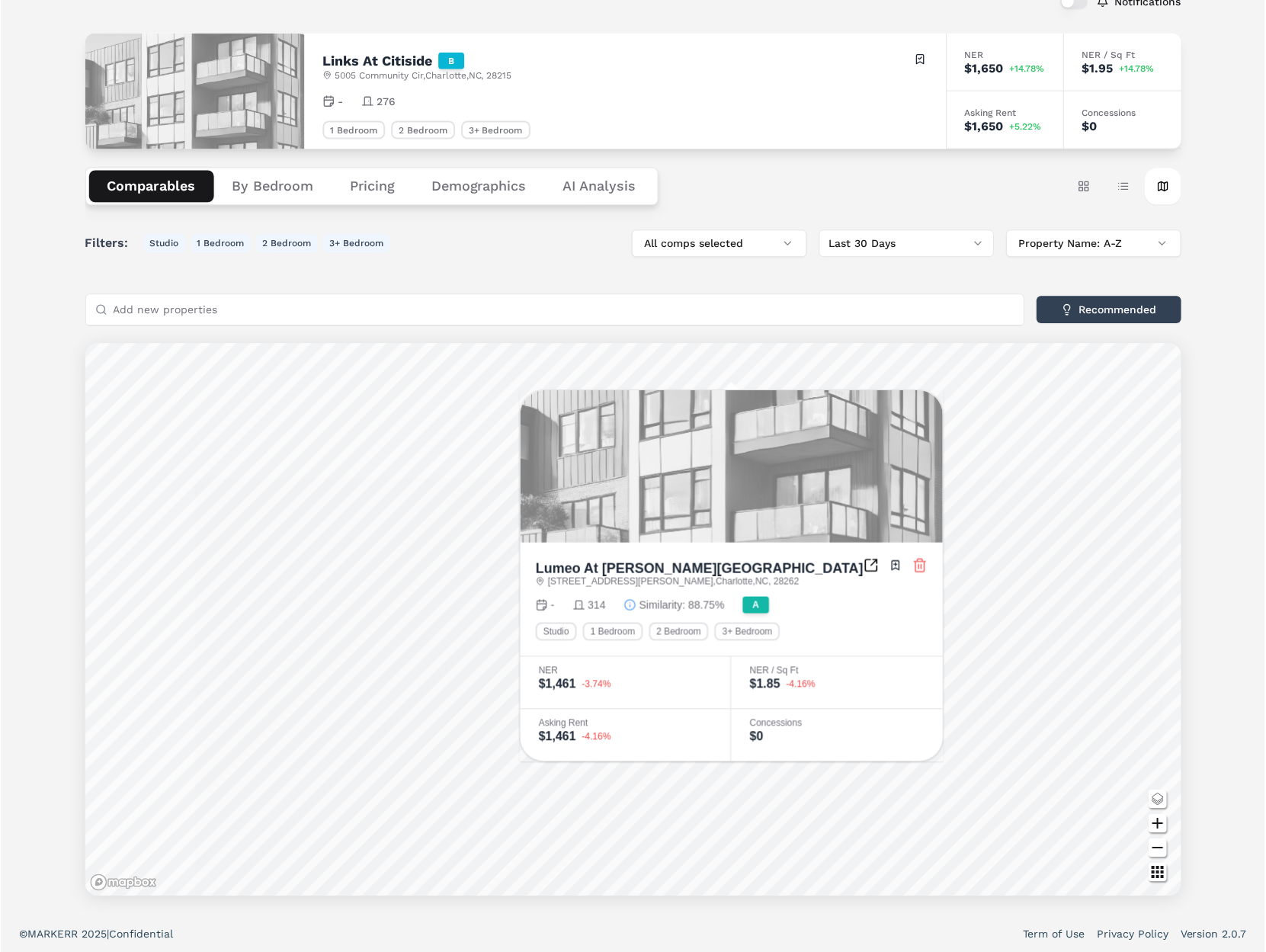
scroll to position [97, 0]
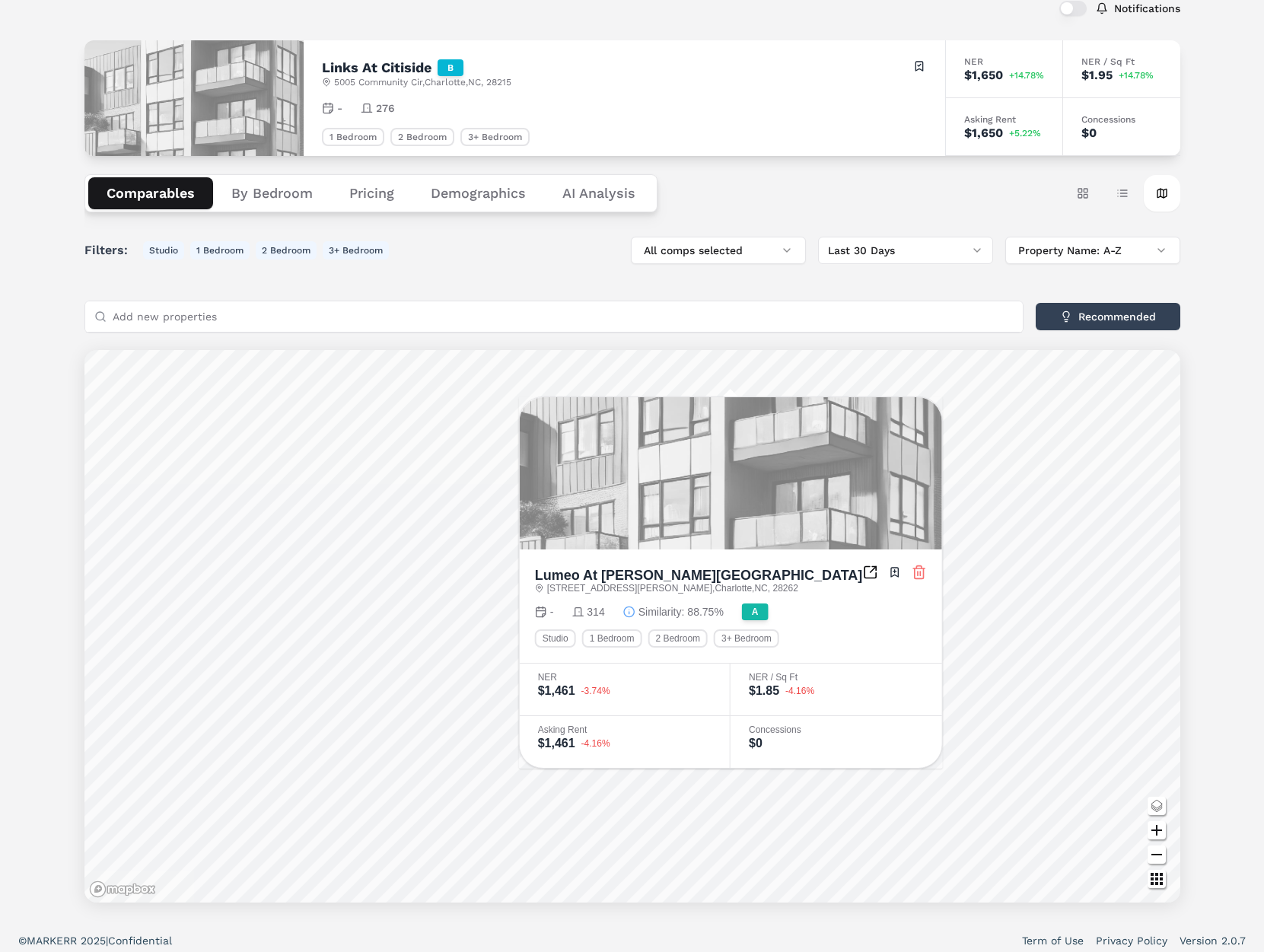
click at [258, 183] on button "By Bedroom" at bounding box center [272, 194] width 118 height 32
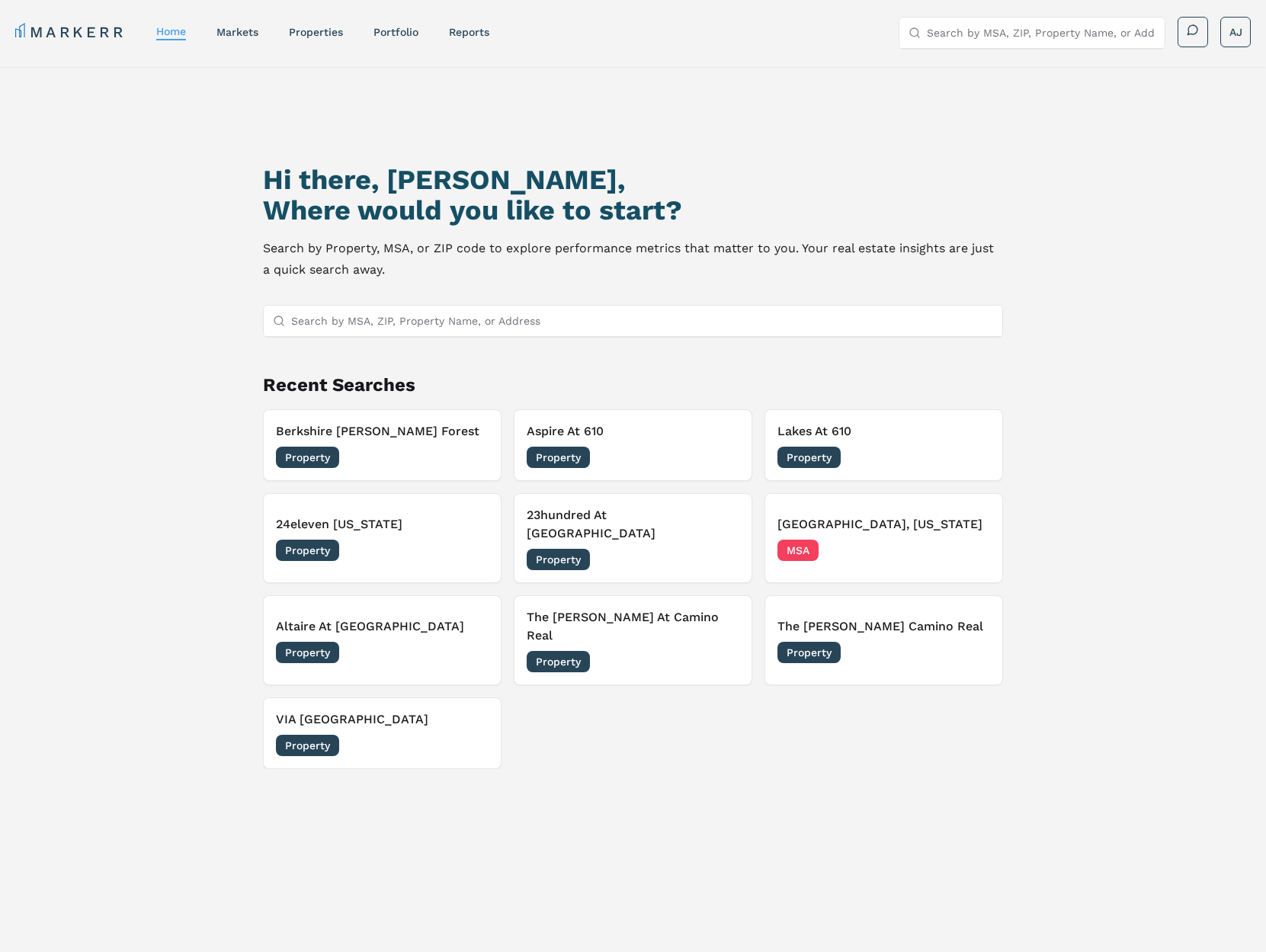
click at [971, 30] on input "Search by MSA, ZIP, Property Name, or Address" at bounding box center [1041, 33] width 229 height 30
paste input "Echo Ridge"
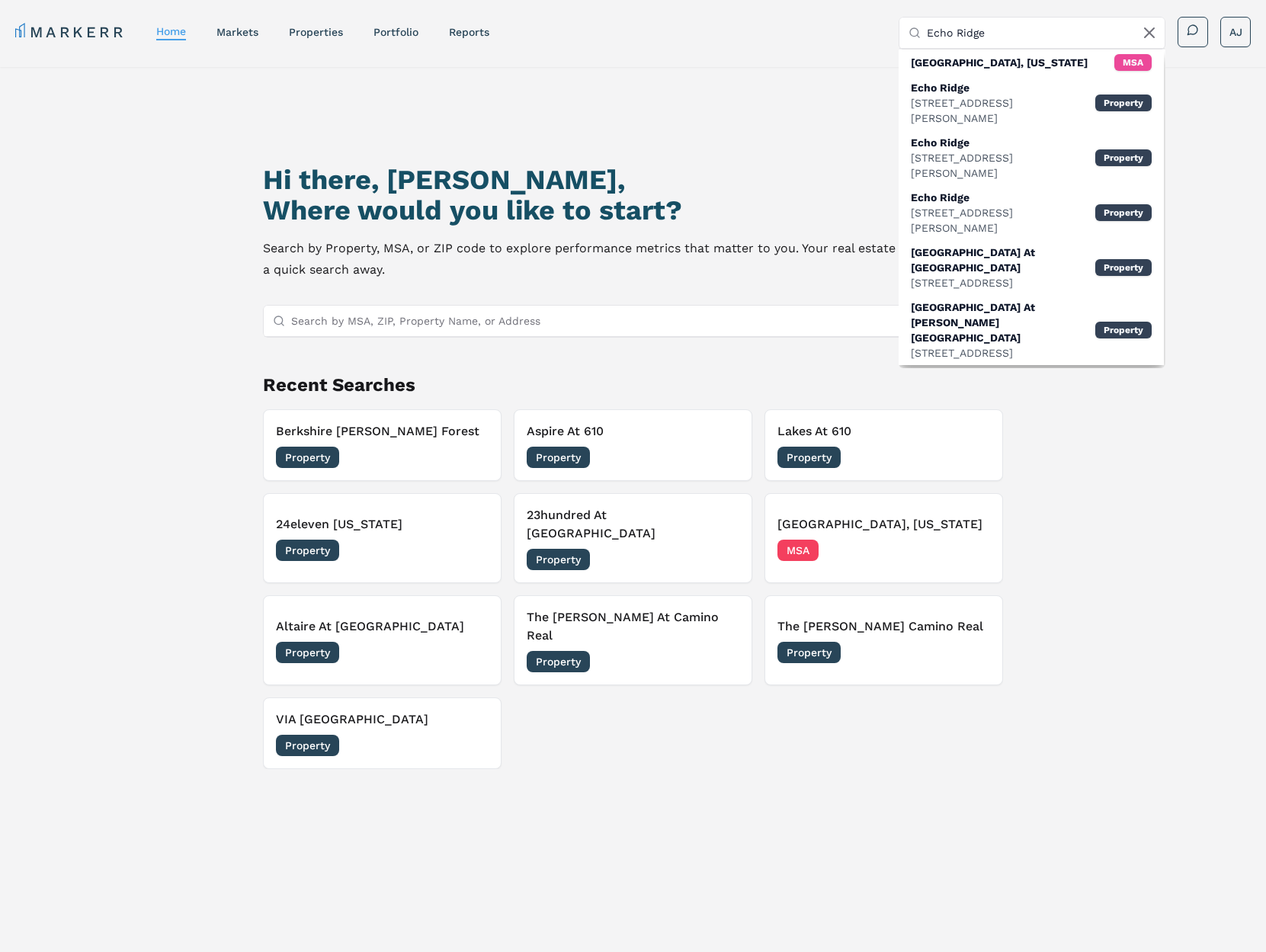
type input "Echo Ridge"
click at [1028, 205] on div "[STREET_ADDRESS][PERSON_NAME]" at bounding box center [1003, 220] width 184 height 30
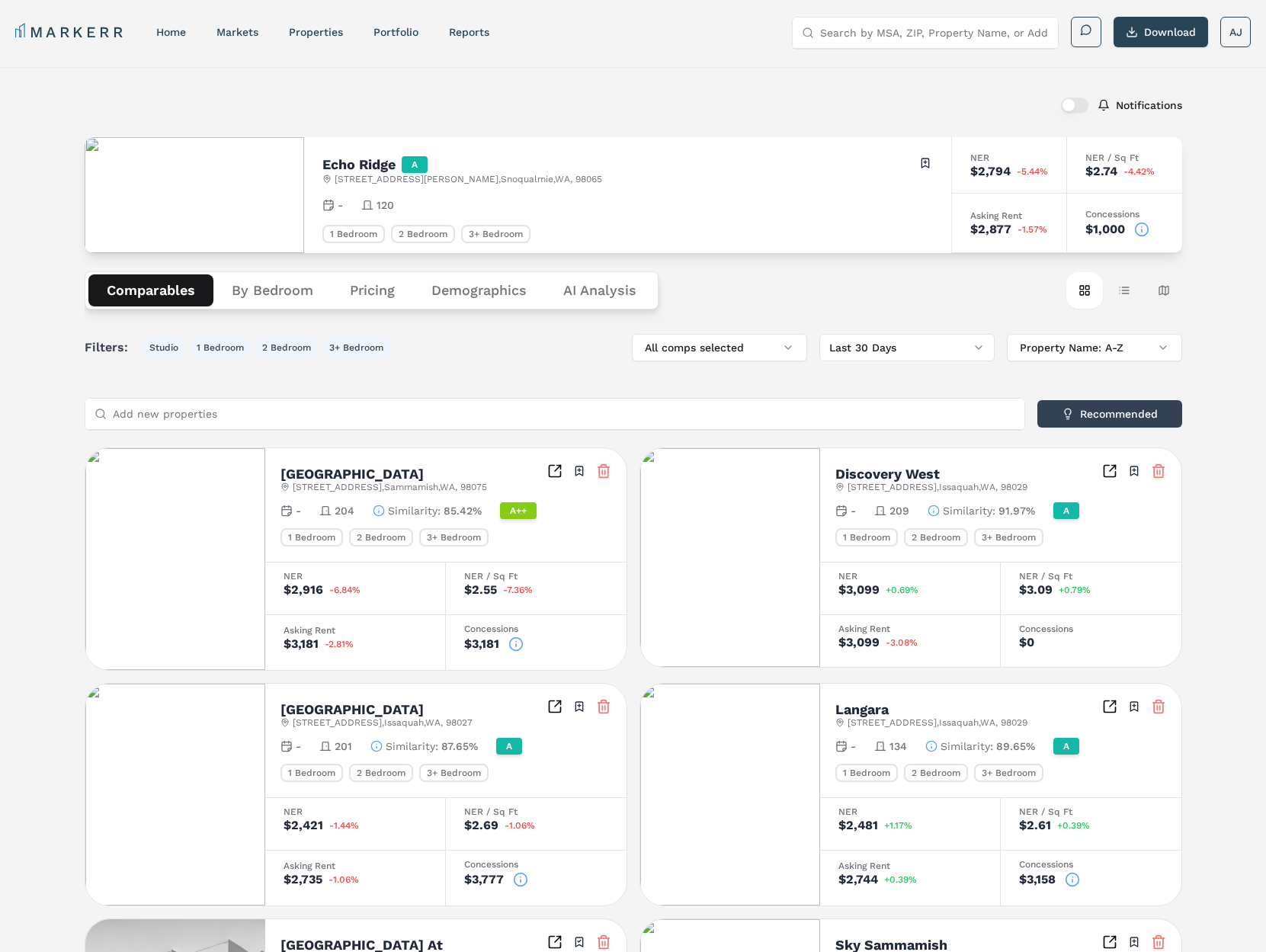
click at [1140, 230] on icon at bounding box center [1141, 229] width 15 height 15
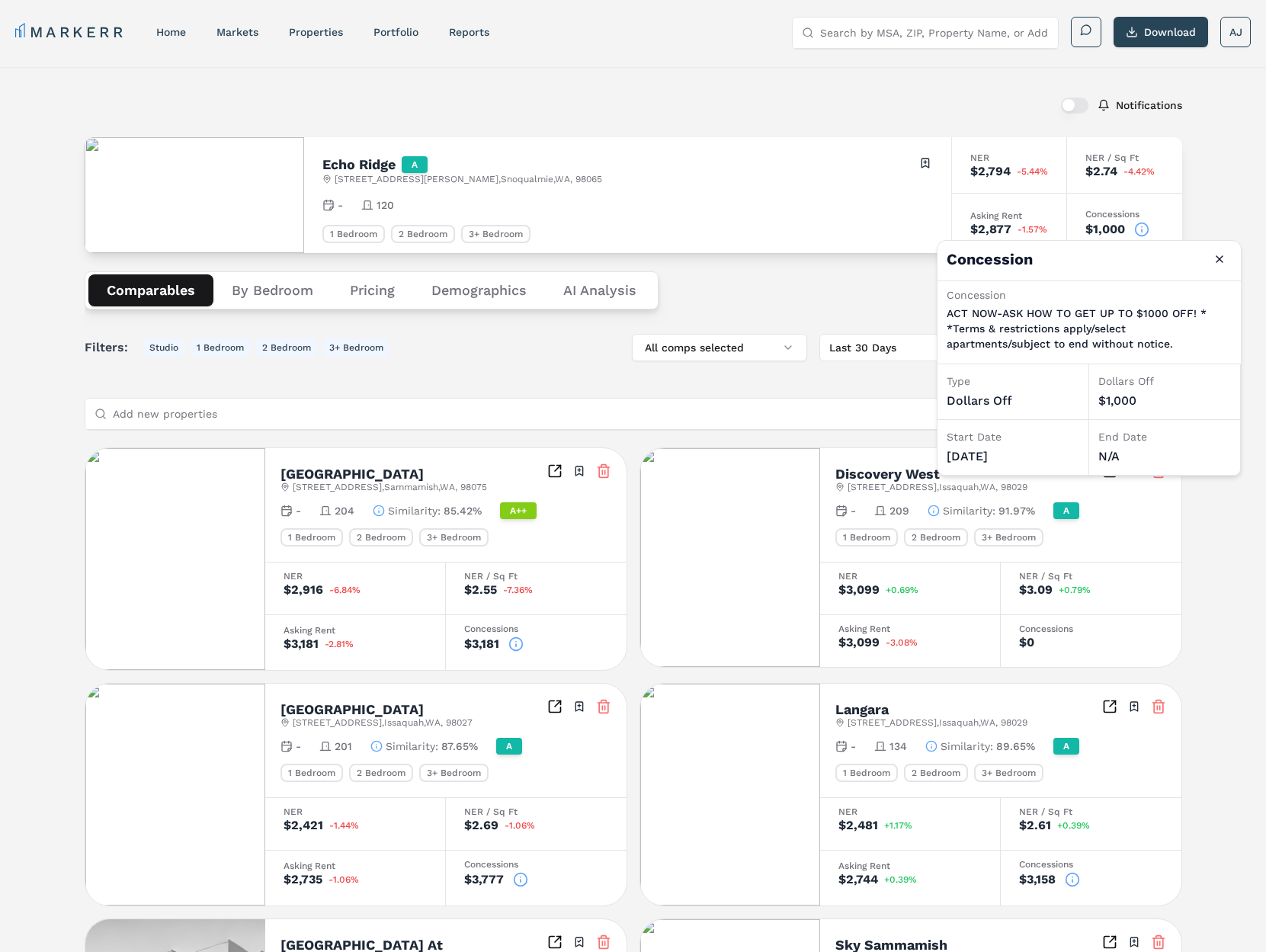
click at [932, 98] on div "Notifications" at bounding box center [633, 105] width 1097 height 40
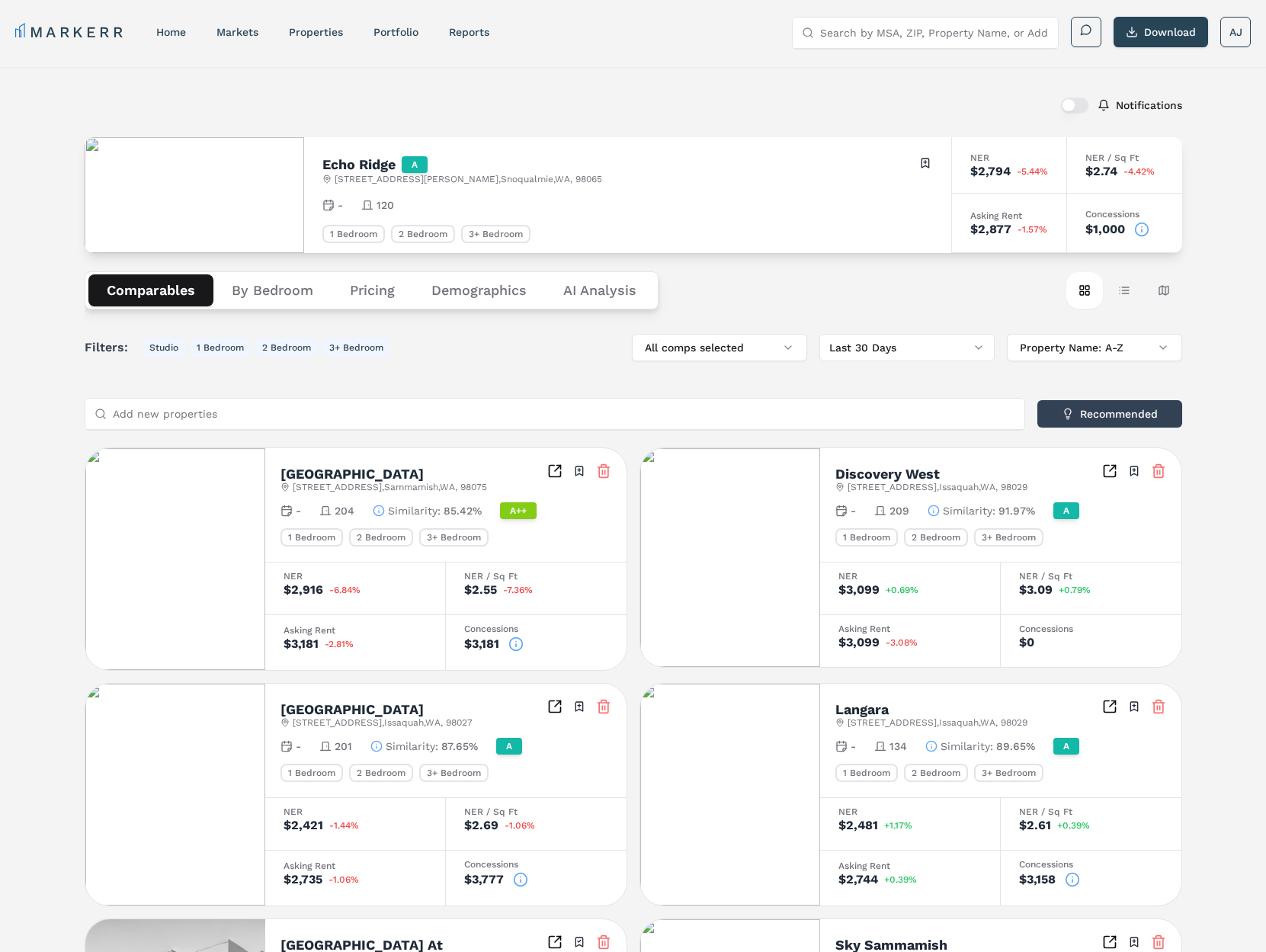
type button "on"
click at [933, 29] on input "Search by MSA, ZIP, Property Name, or Address" at bounding box center [934, 33] width 229 height 30
paste input "Aspire at 610"
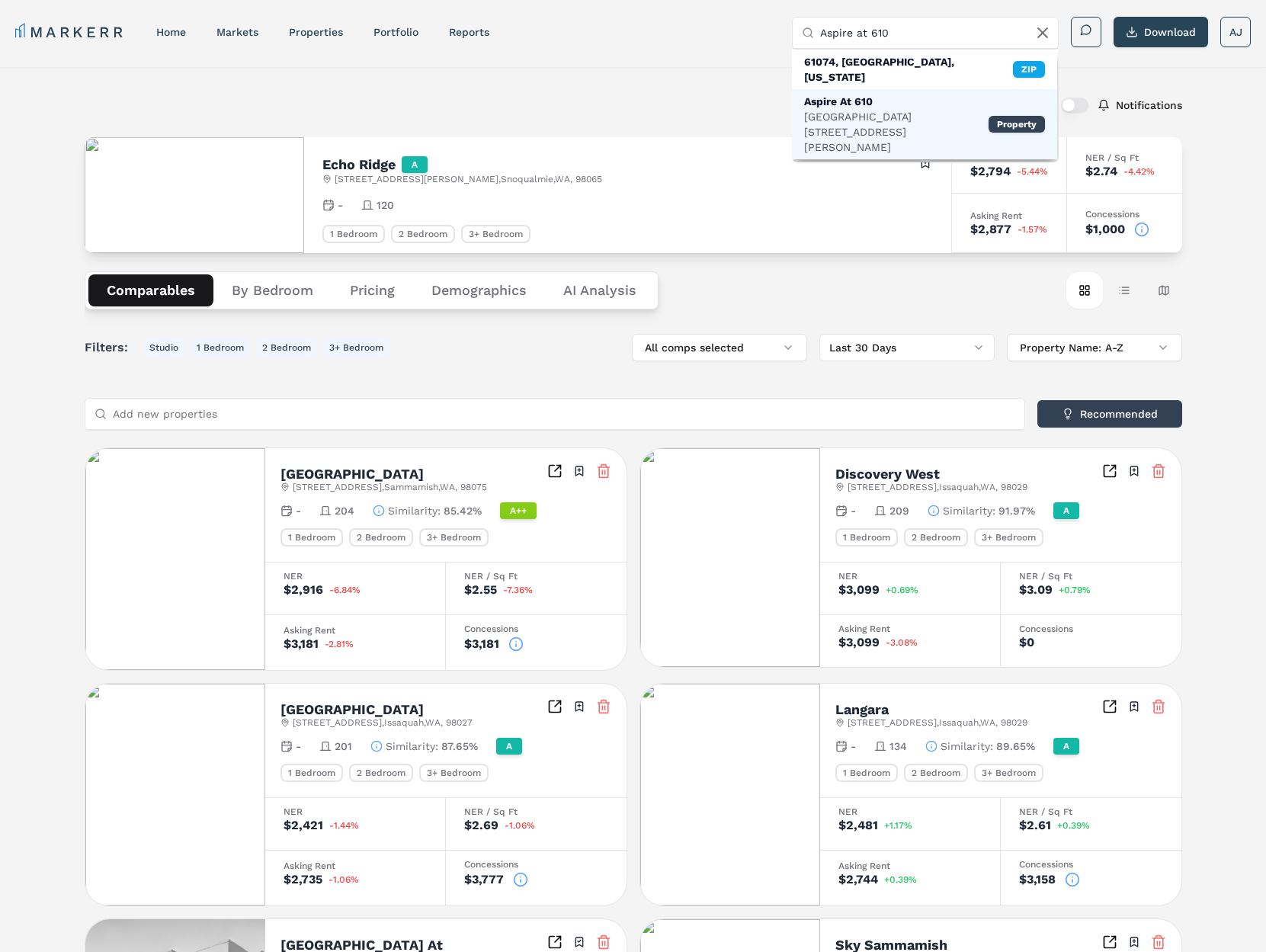
click at [855, 109] on div "8900 Lakes At 610 Dr, Houston" at bounding box center [896, 131] width 184 height 45
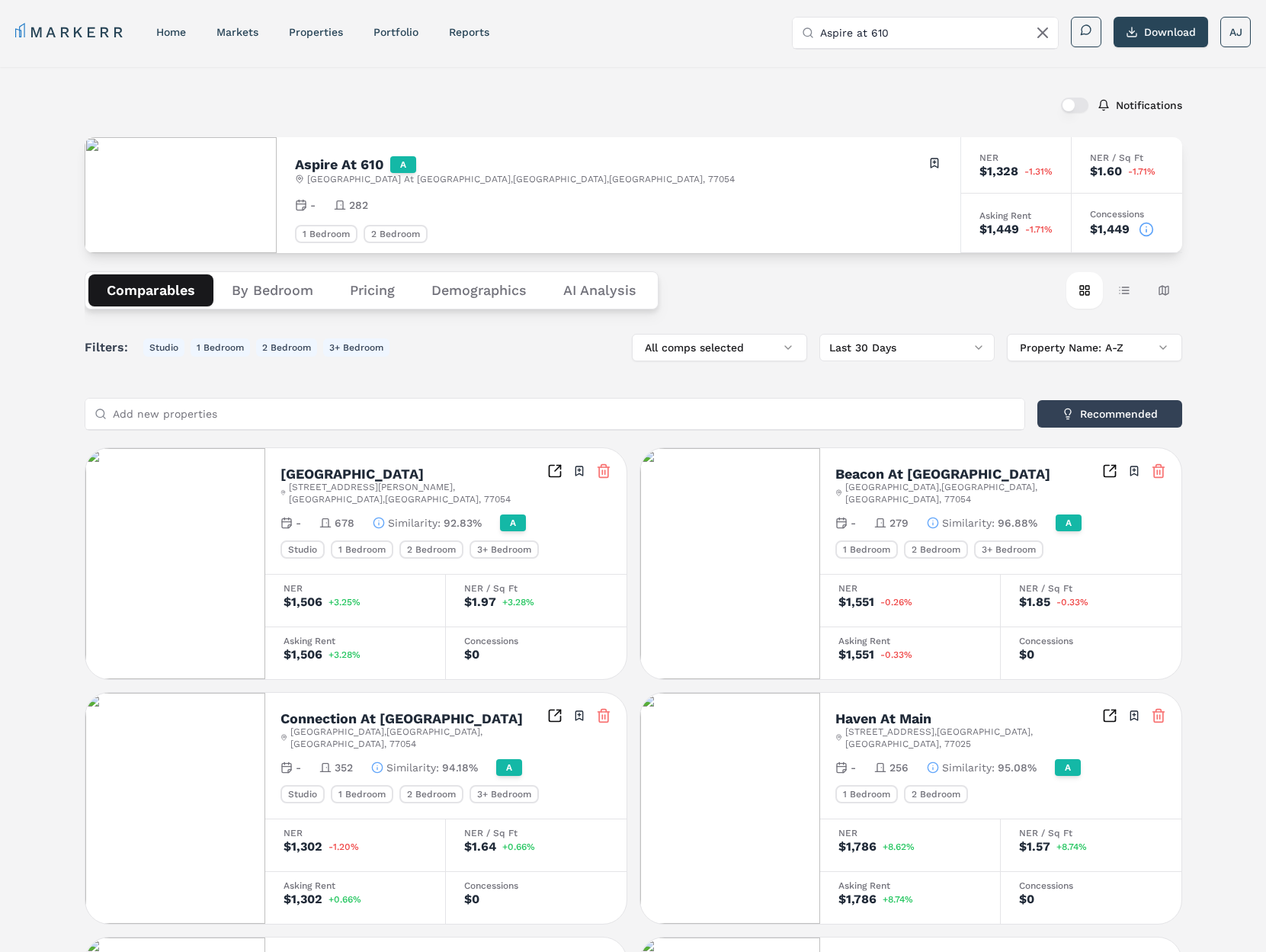
click at [1150, 230] on icon at bounding box center [1146, 229] width 15 height 15
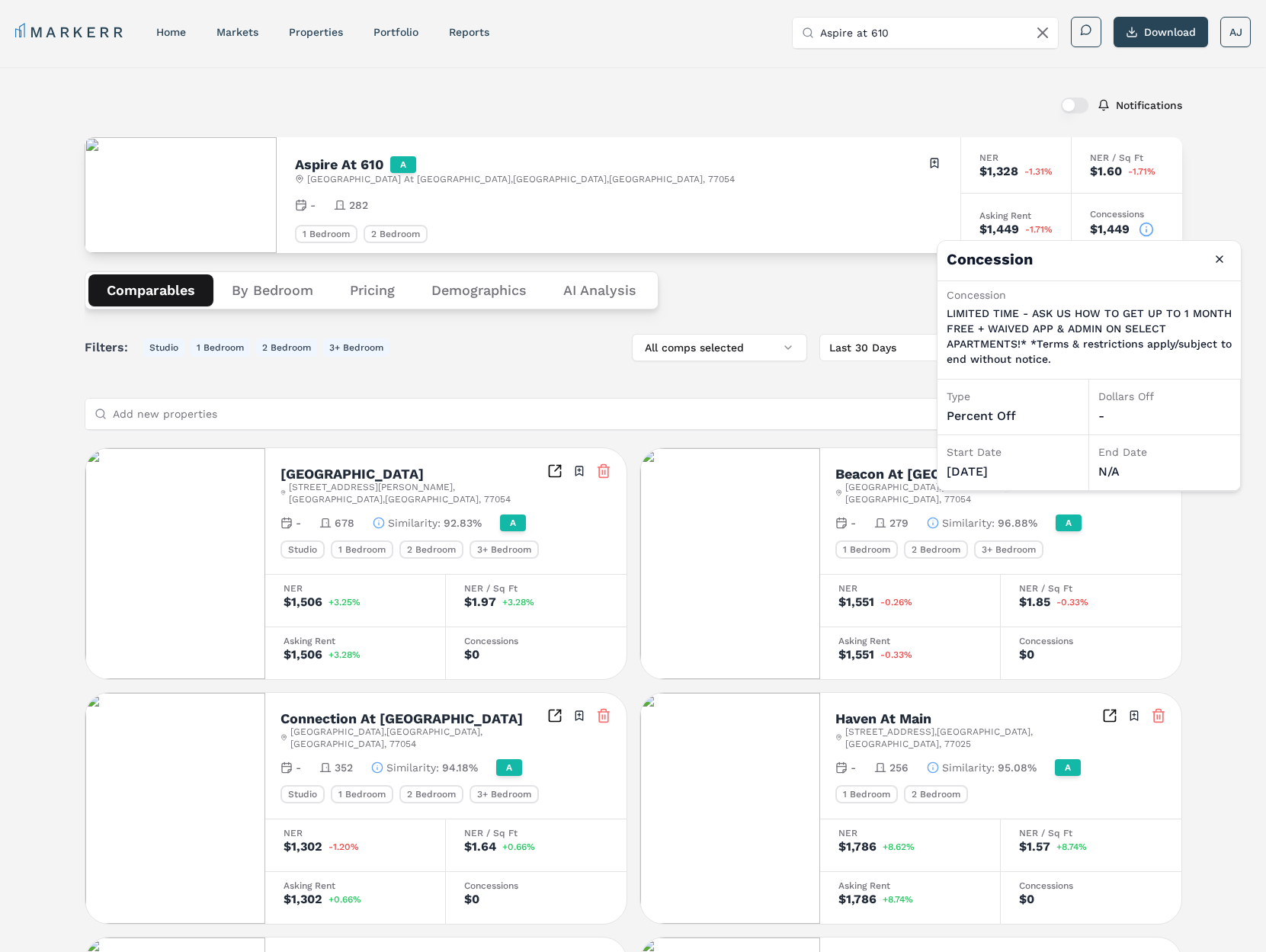
click at [939, 28] on input "Aspire at 610" at bounding box center [934, 33] width 229 height 30
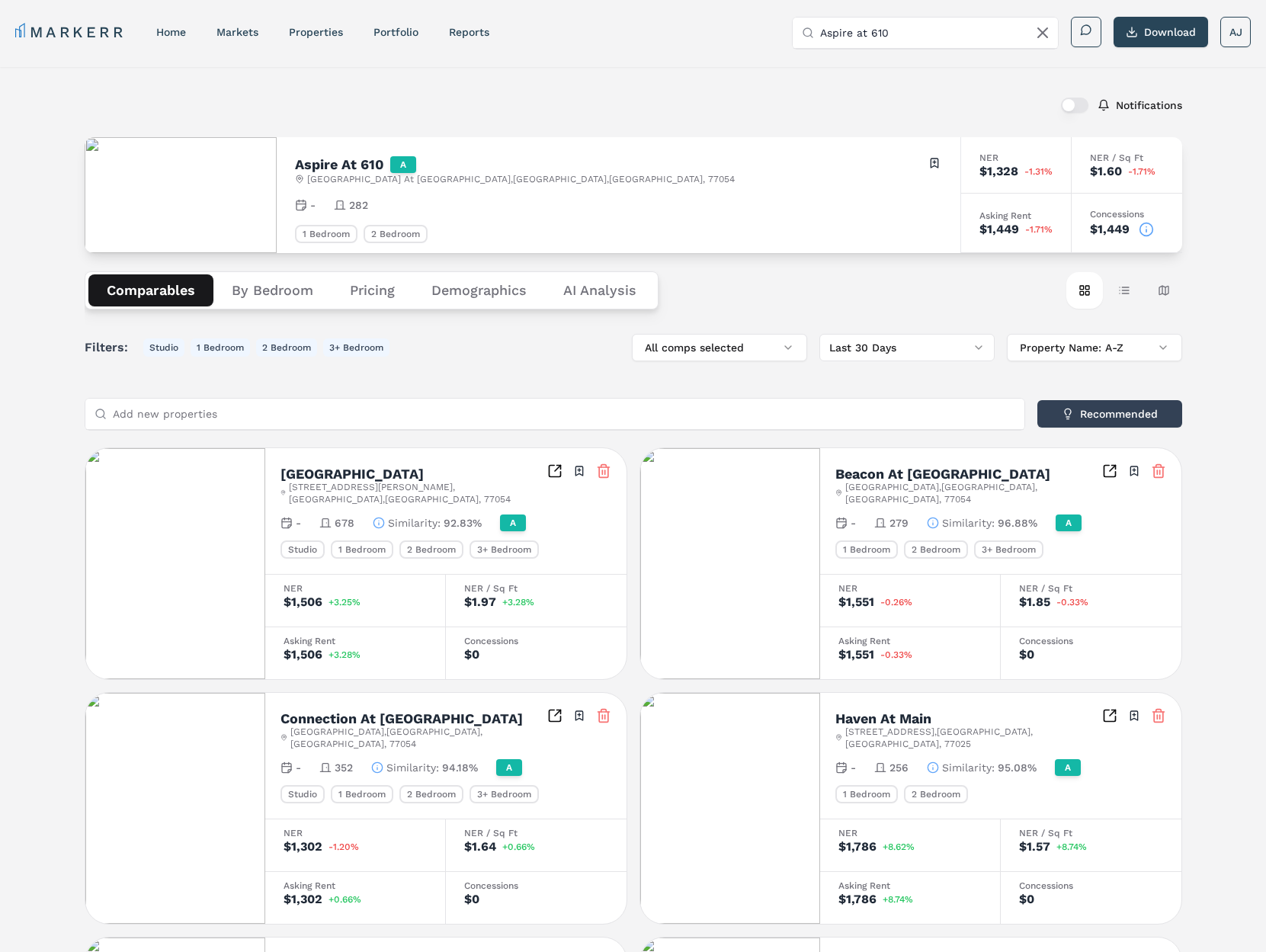
click at [939, 28] on input "Aspire at 610" at bounding box center [934, 33] width 229 height 30
paste input "Park at Magnolia"
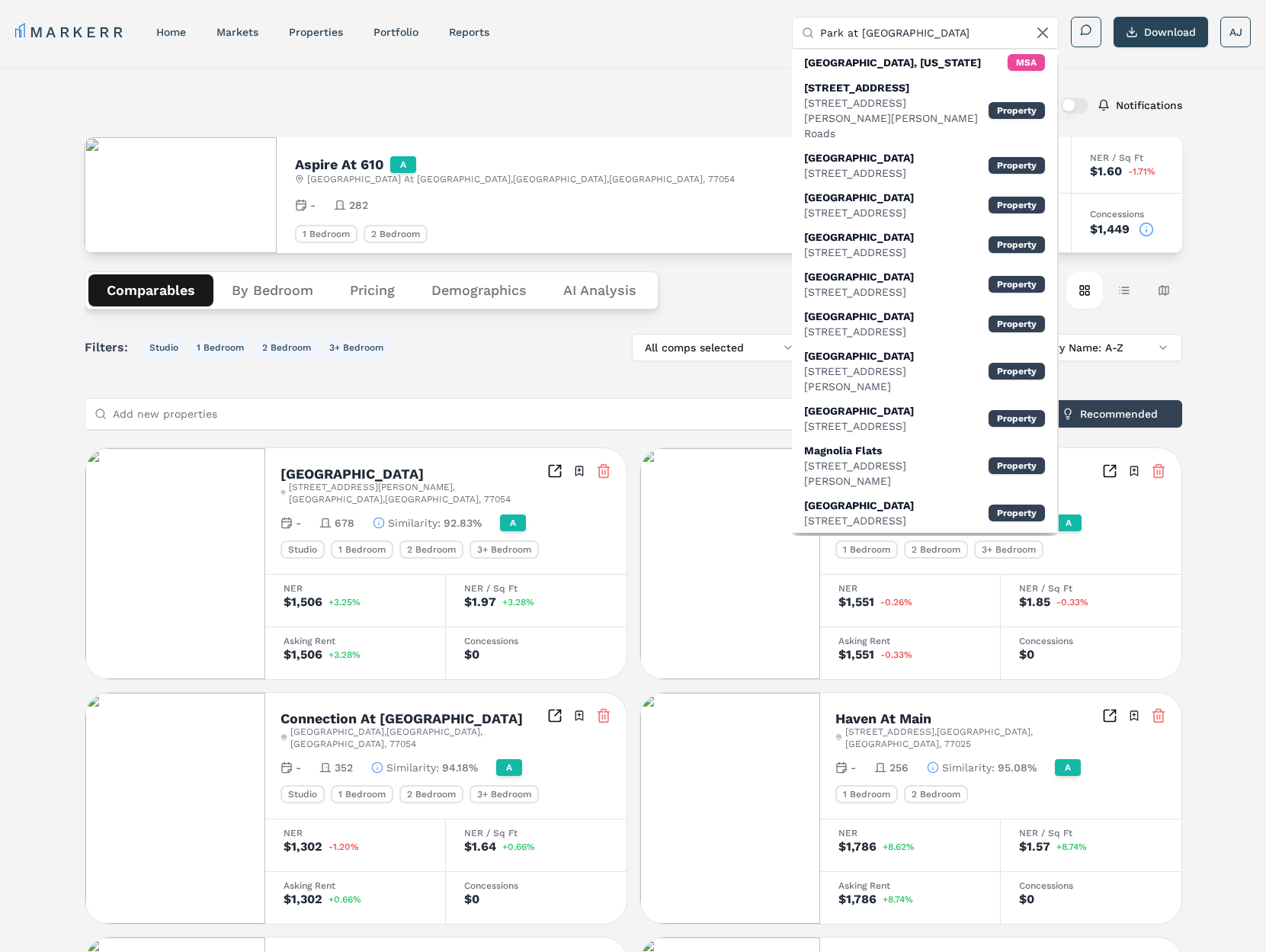
click at [848, 33] on input "Park at Magnolia" at bounding box center [934, 33] width 229 height 30
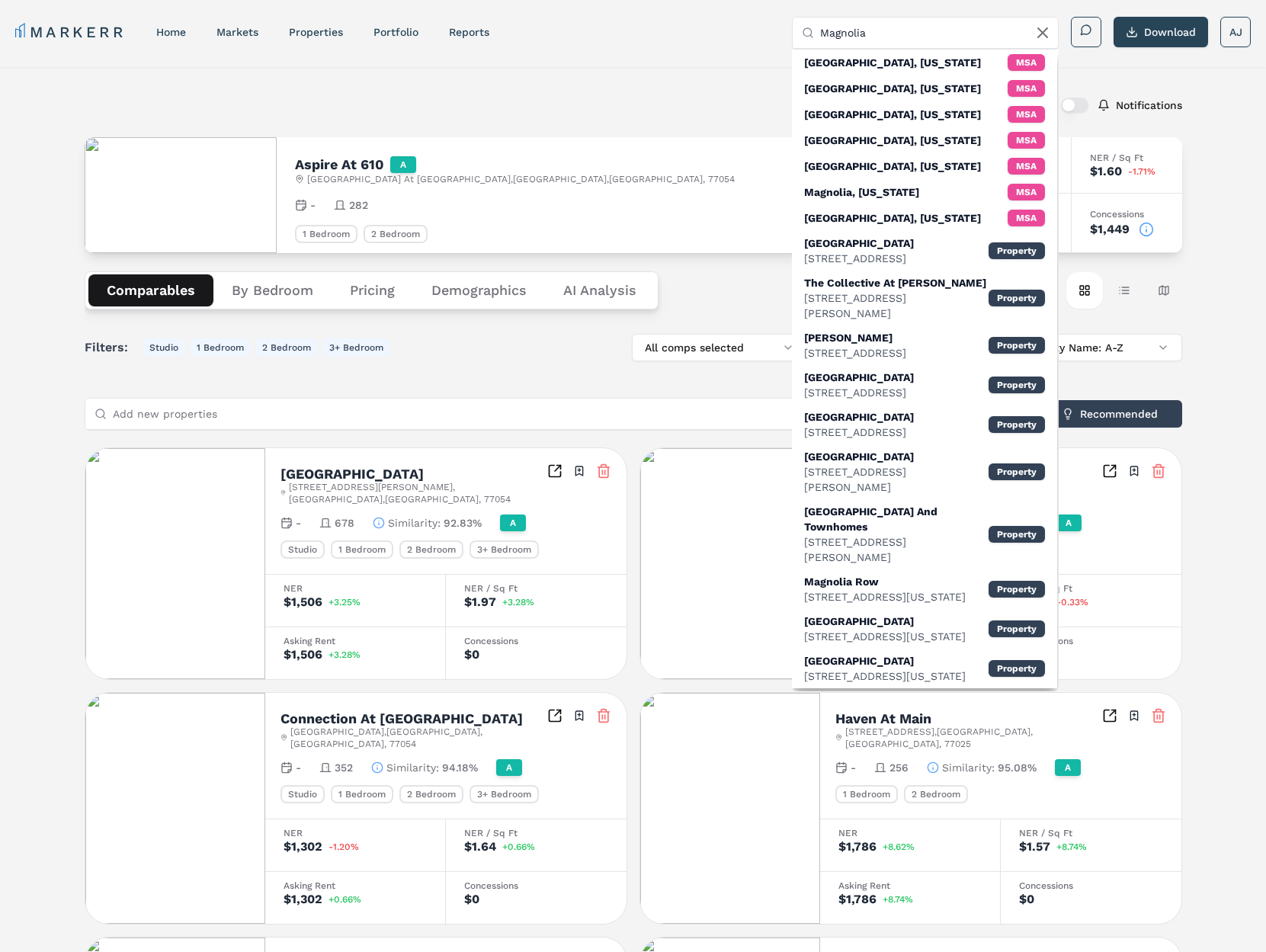
click at [948, 31] on input "Magnolia" at bounding box center [934, 33] width 229 height 30
click at [948, 32] on input "Magnolia" at bounding box center [934, 33] width 229 height 30
paste input "30000 FM 2978 Rd Magnolia, TX 77354"
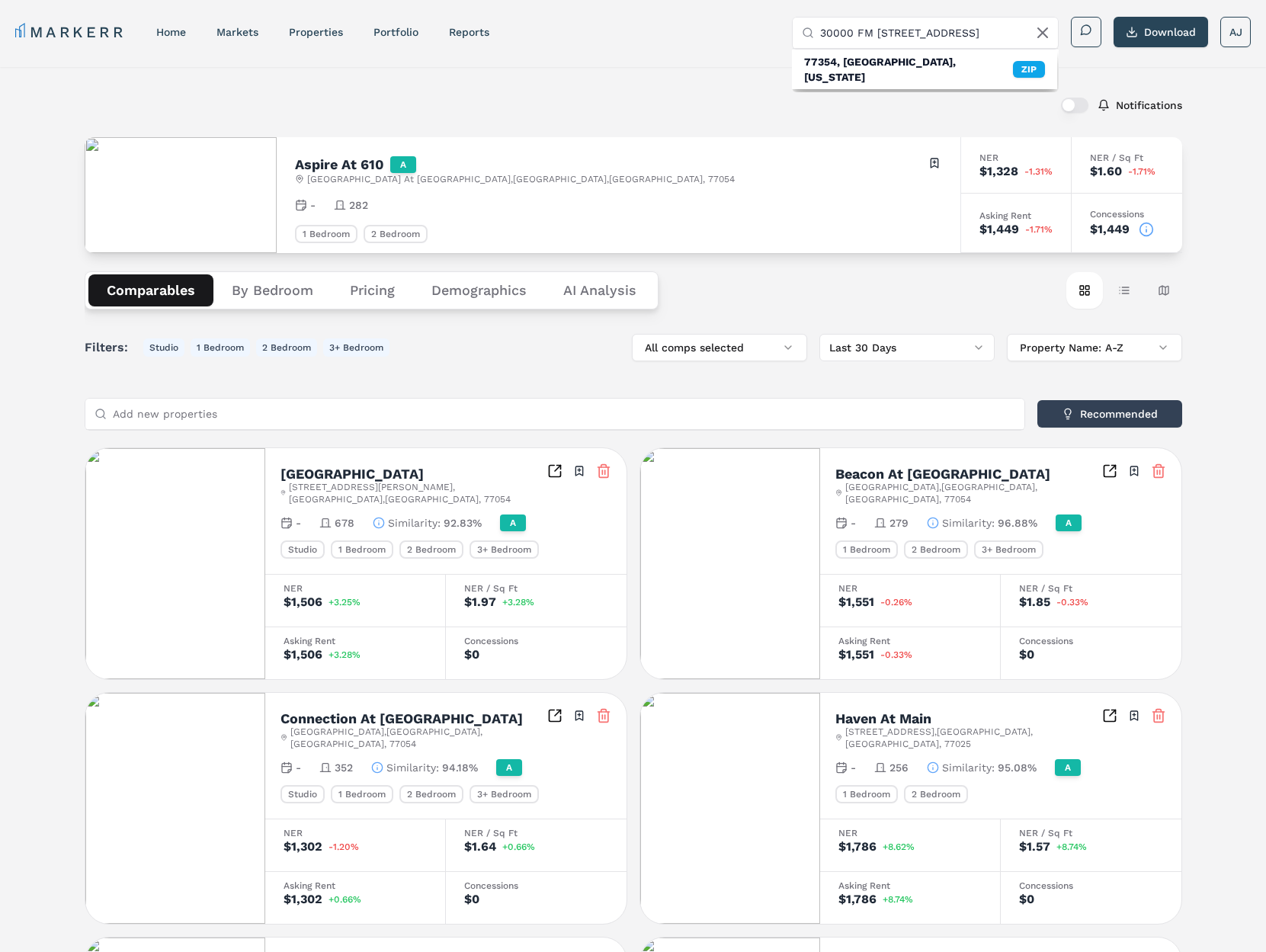
click at [915, 30] on input "30000 FM 2978 Rd Magnolia, TX 77354" at bounding box center [934, 33] width 229 height 30
type input "30000 FM 2978 Rd"
click at [907, 99] on div "30000 FM 2978 Rd, Magnolia" at bounding box center [883, 102] width 159 height 15
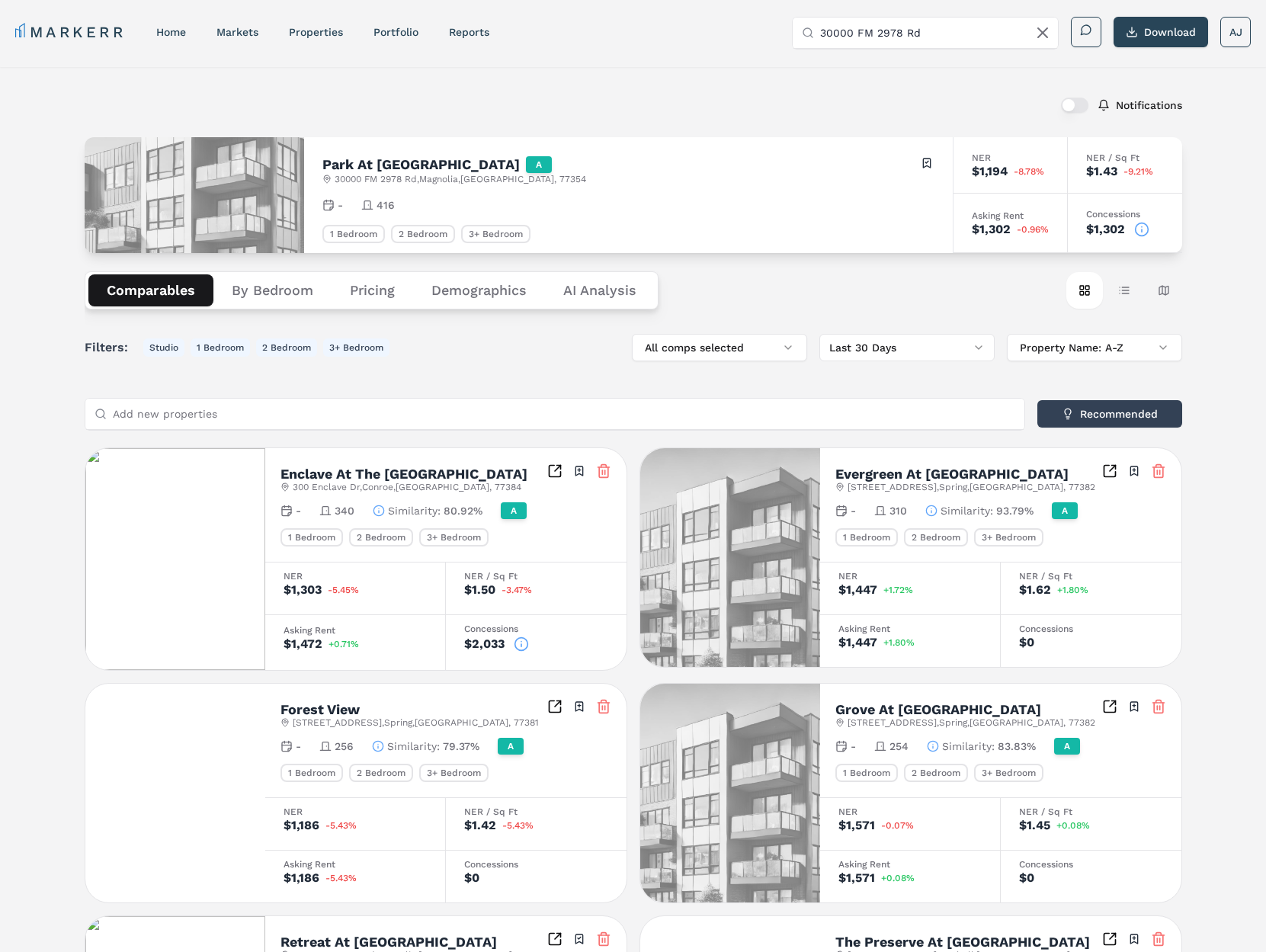
click at [1137, 230] on icon at bounding box center [1141, 229] width 15 height 15
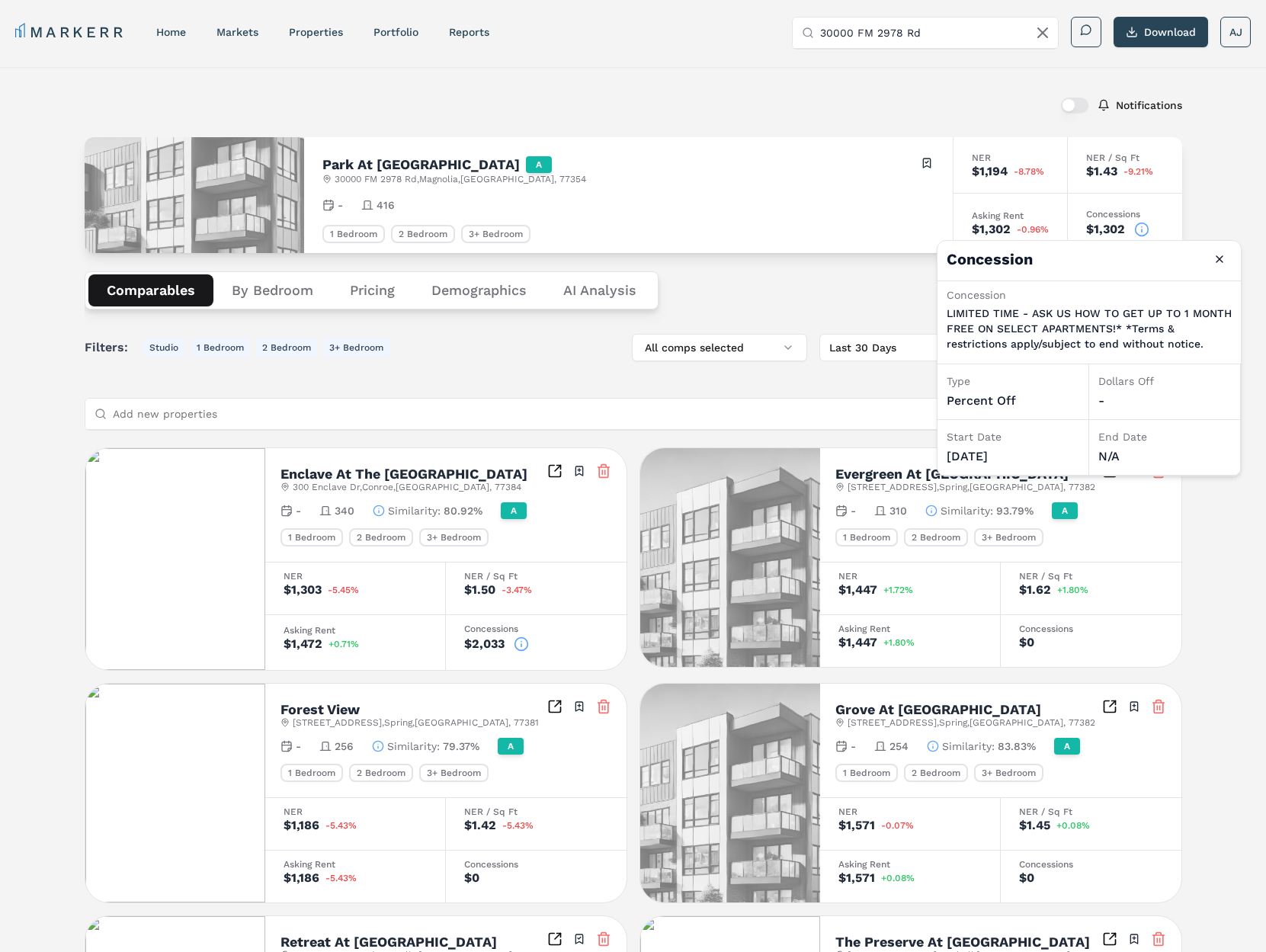
click at [374, 164] on h2 "Park At Magnolia" at bounding box center [421, 164] width 198 height 13
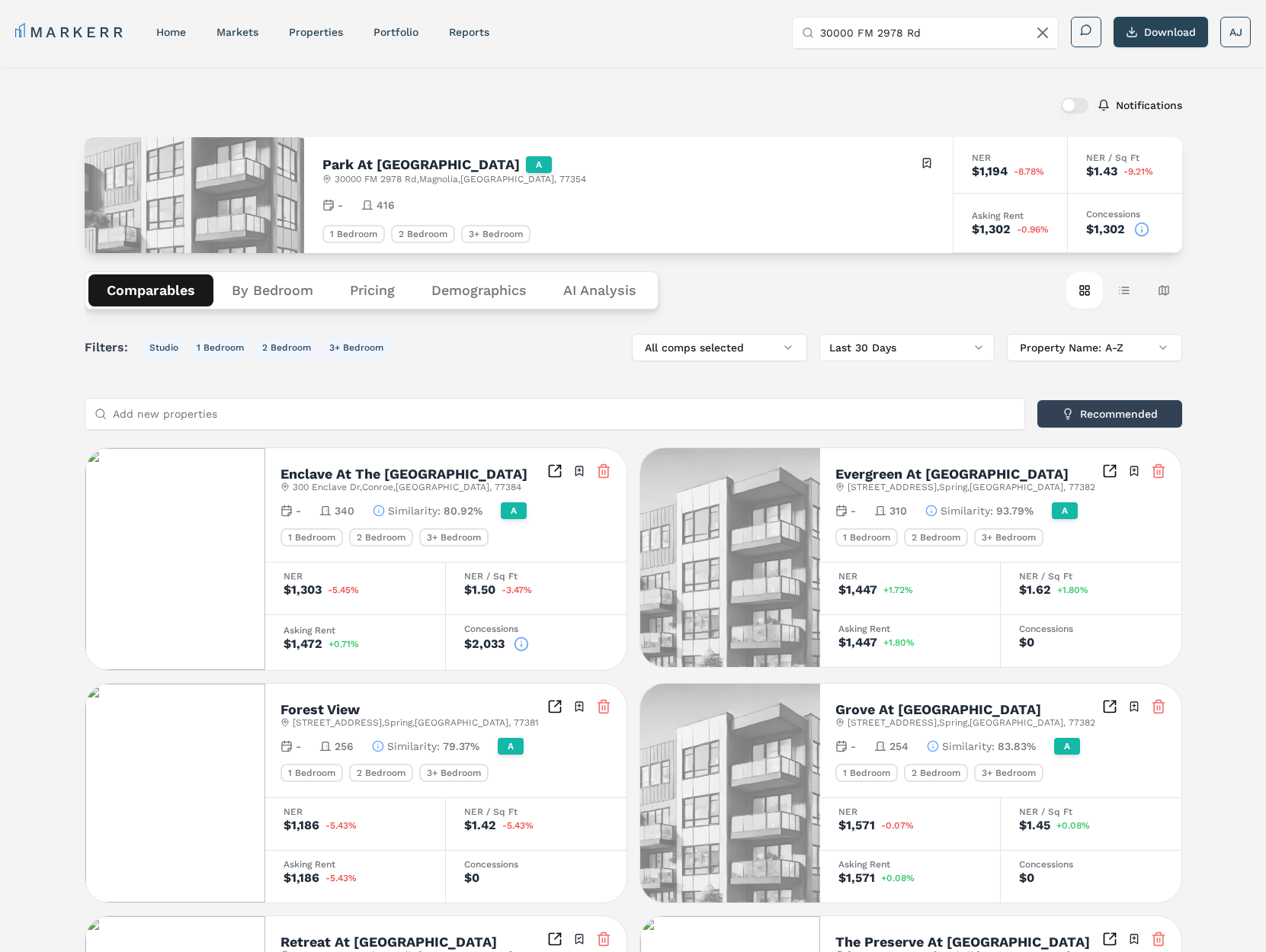
click at [337, 165] on h2 "Park At Magnolia" at bounding box center [421, 164] width 198 height 13
drag, startPoint x: 337, startPoint y: 165, endPoint x: 401, endPoint y: 165, distance: 64.0
click at [341, 165] on h2 "Park At Magnolia" at bounding box center [421, 164] width 198 height 13
click at [410, 165] on h2 "Park At Magnolia" at bounding box center [421, 164] width 198 height 13
copy h2 "Park At Magnolia"
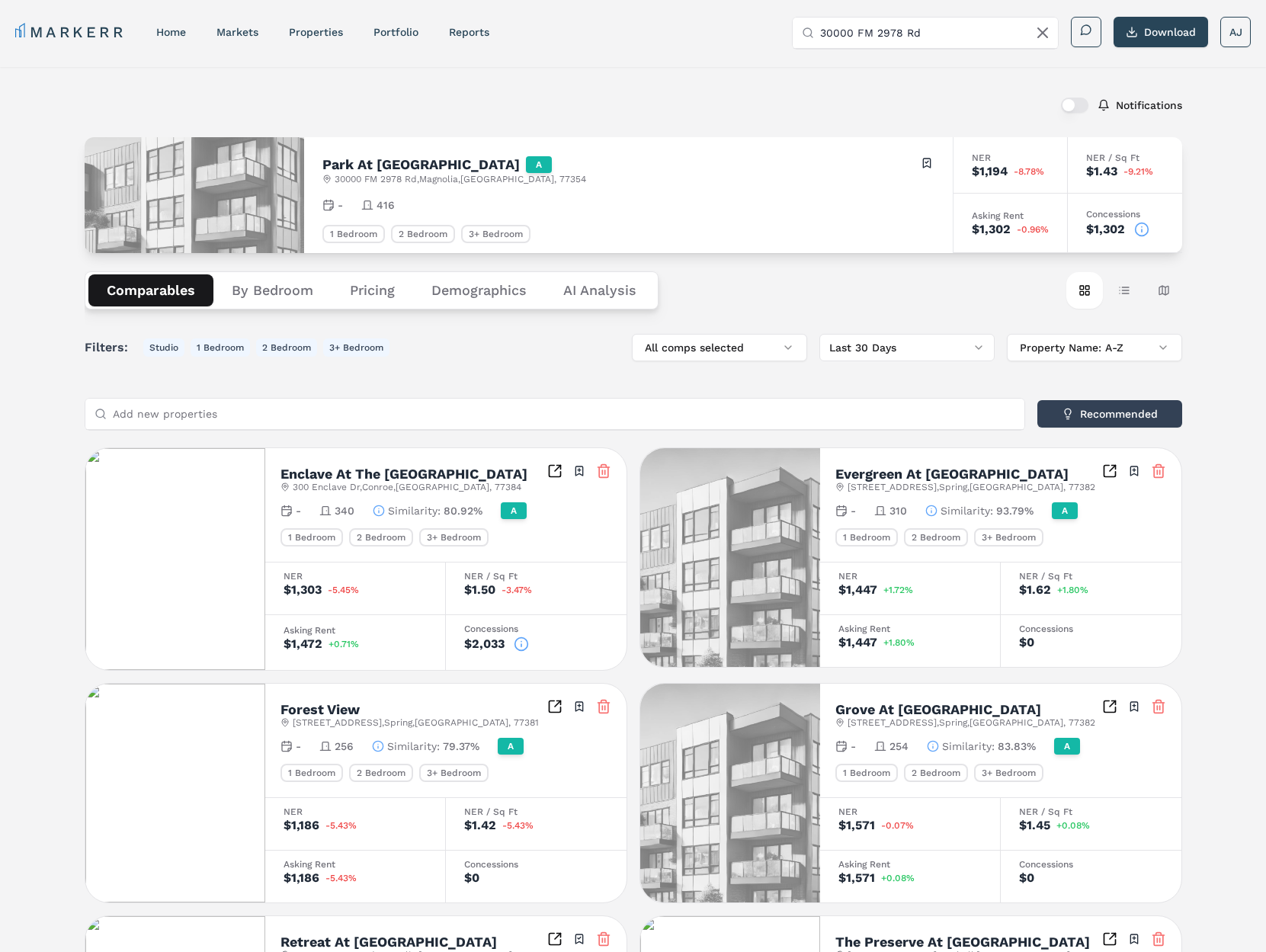
click at [705, 140] on div "Park At Magnolia A 30000 FM 2978 Rd , Magnolia , TX , 77354 Toggle portfolio me…" at bounding box center [628, 195] width 649 height 116
